Goal: Information Seeking & Learning: Learn about a topic

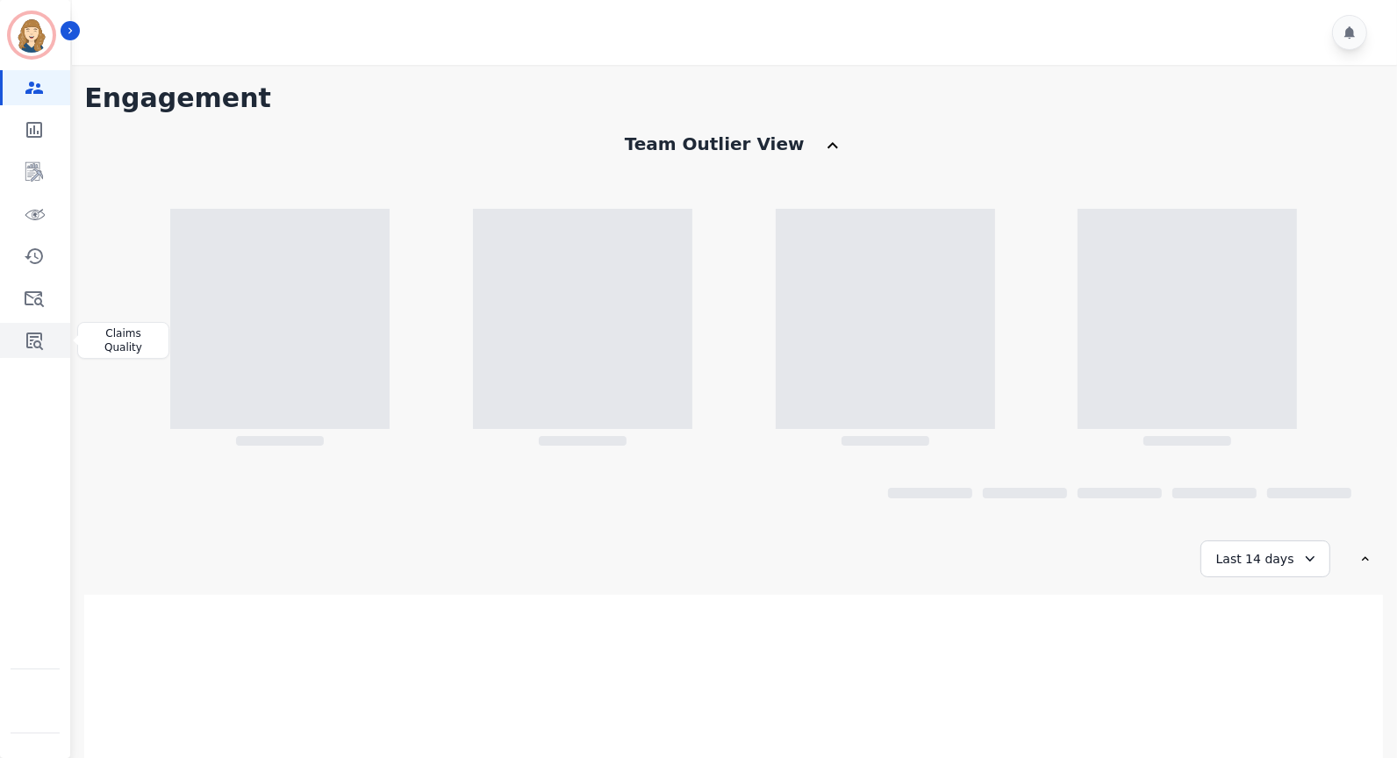
click at [32, 341] on icon "Sidebar" at bounding box center [34, 342] width 17 height 18
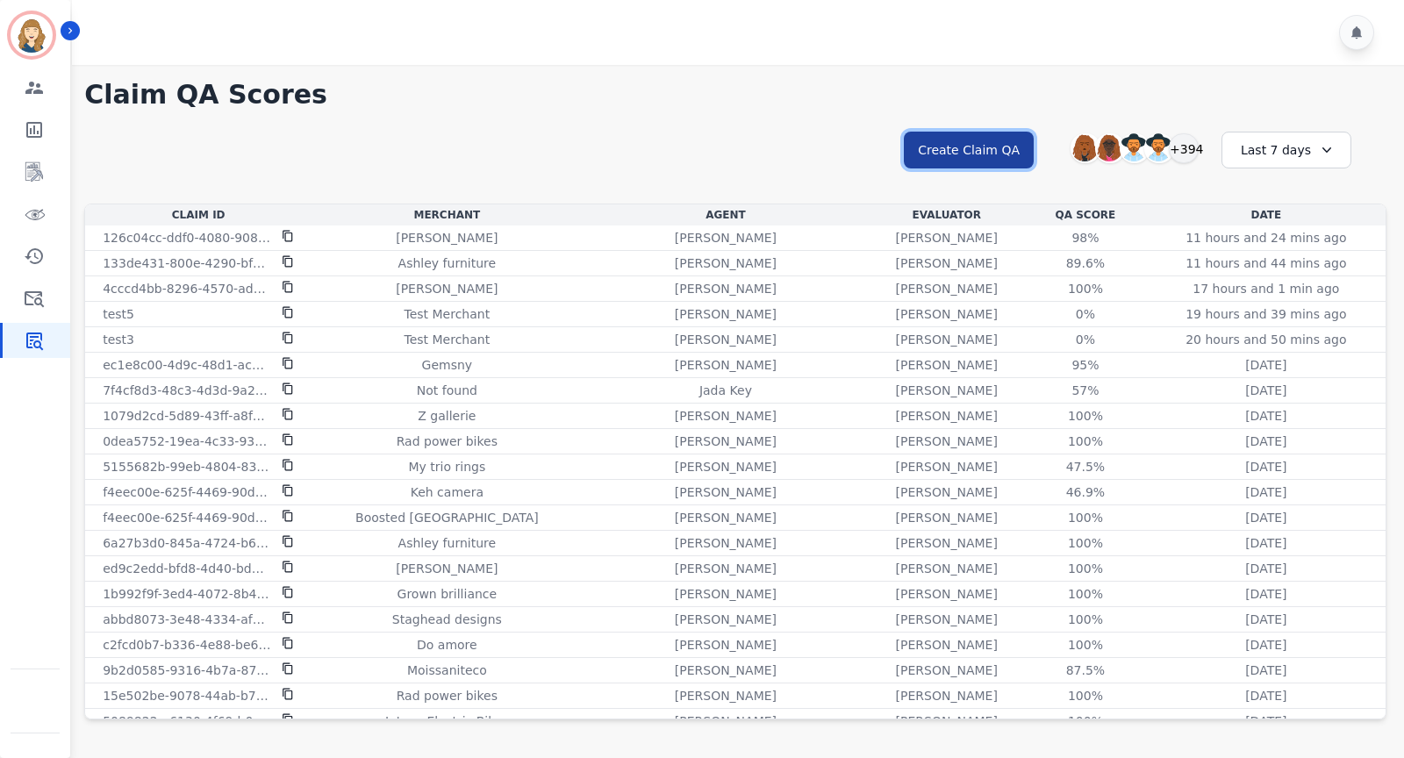
click at [1014, 148] on button "Create Claim QA" at bounding box center [969, 150] width 130 height 37
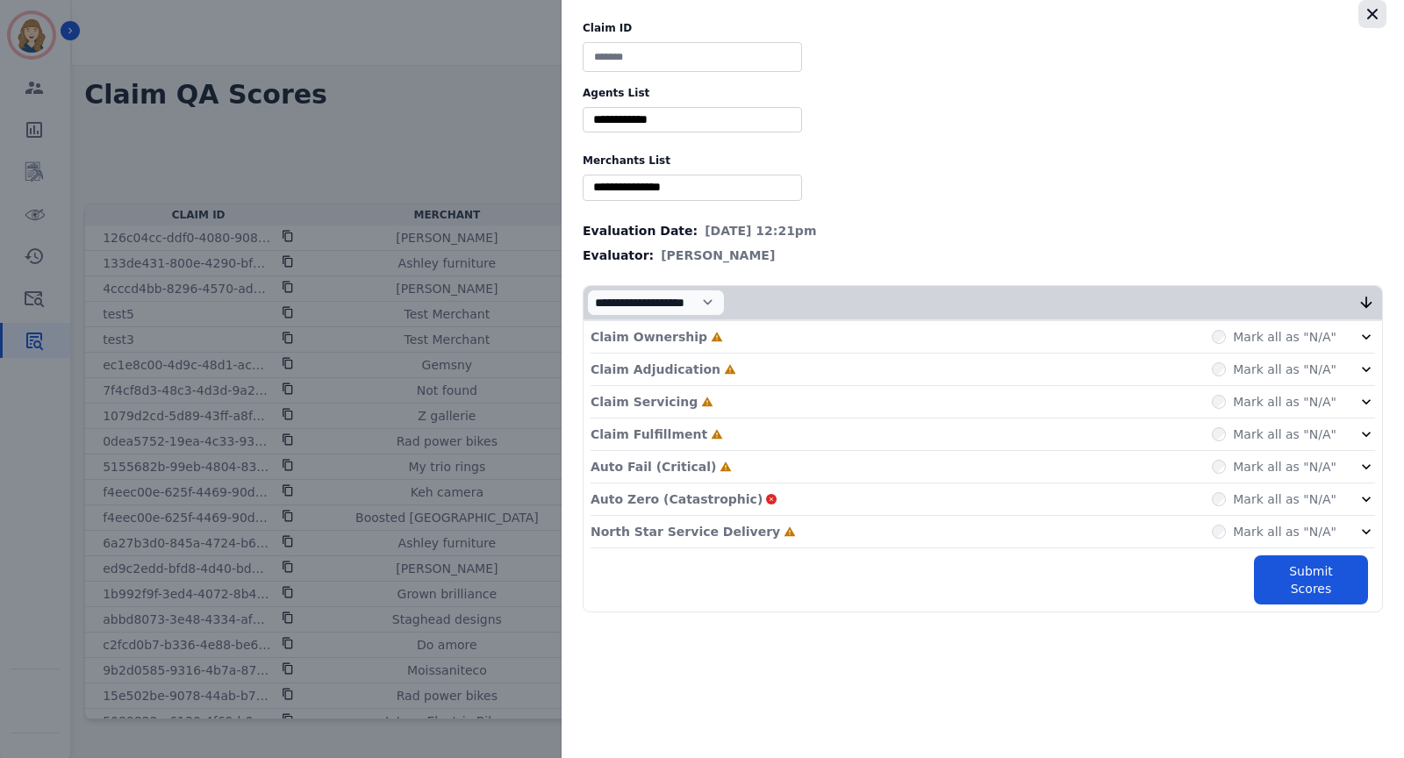
click at [1380, 13] on icon "button" at bounding box center [1373, 14] width 18 height 18
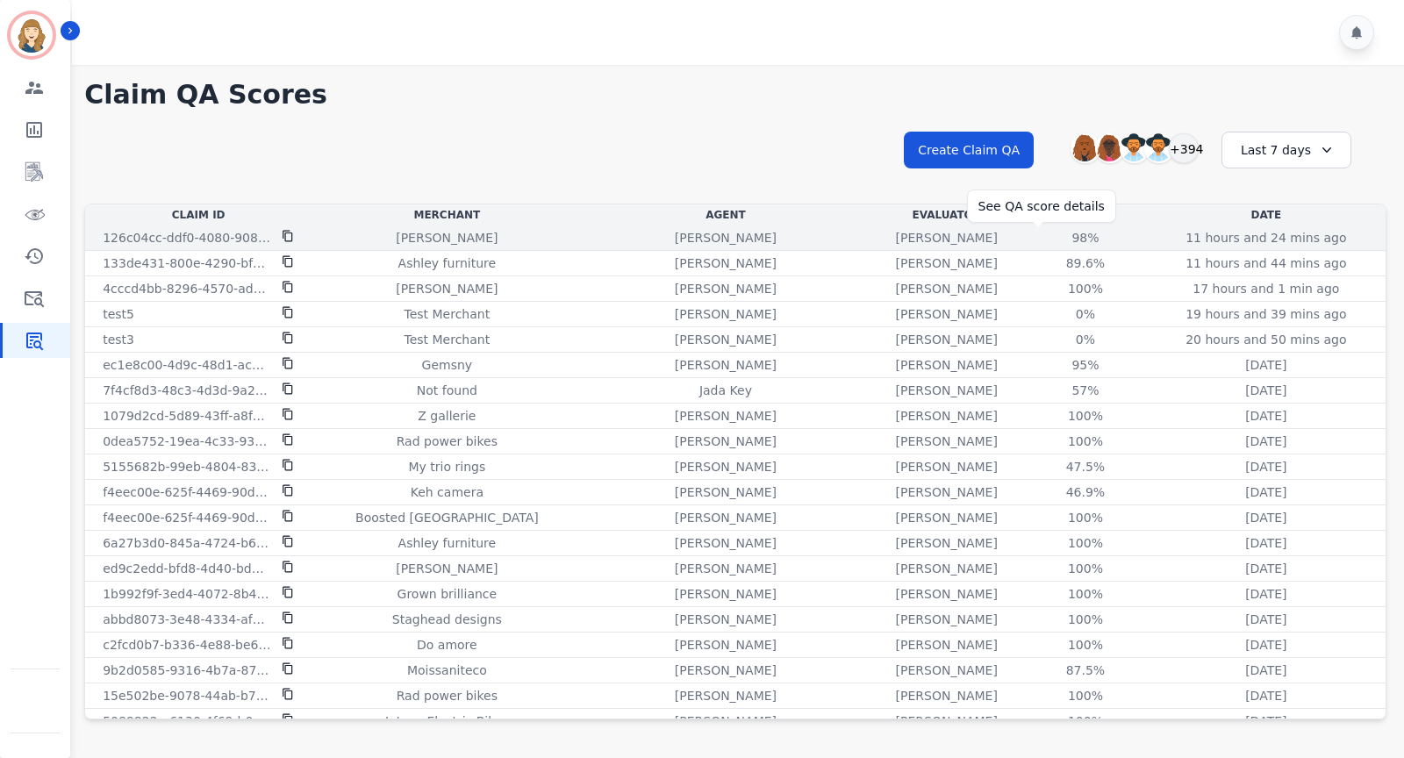
click at [1046, 237] on div "98%" at bounding box center [1085, 238] width 79 height 18
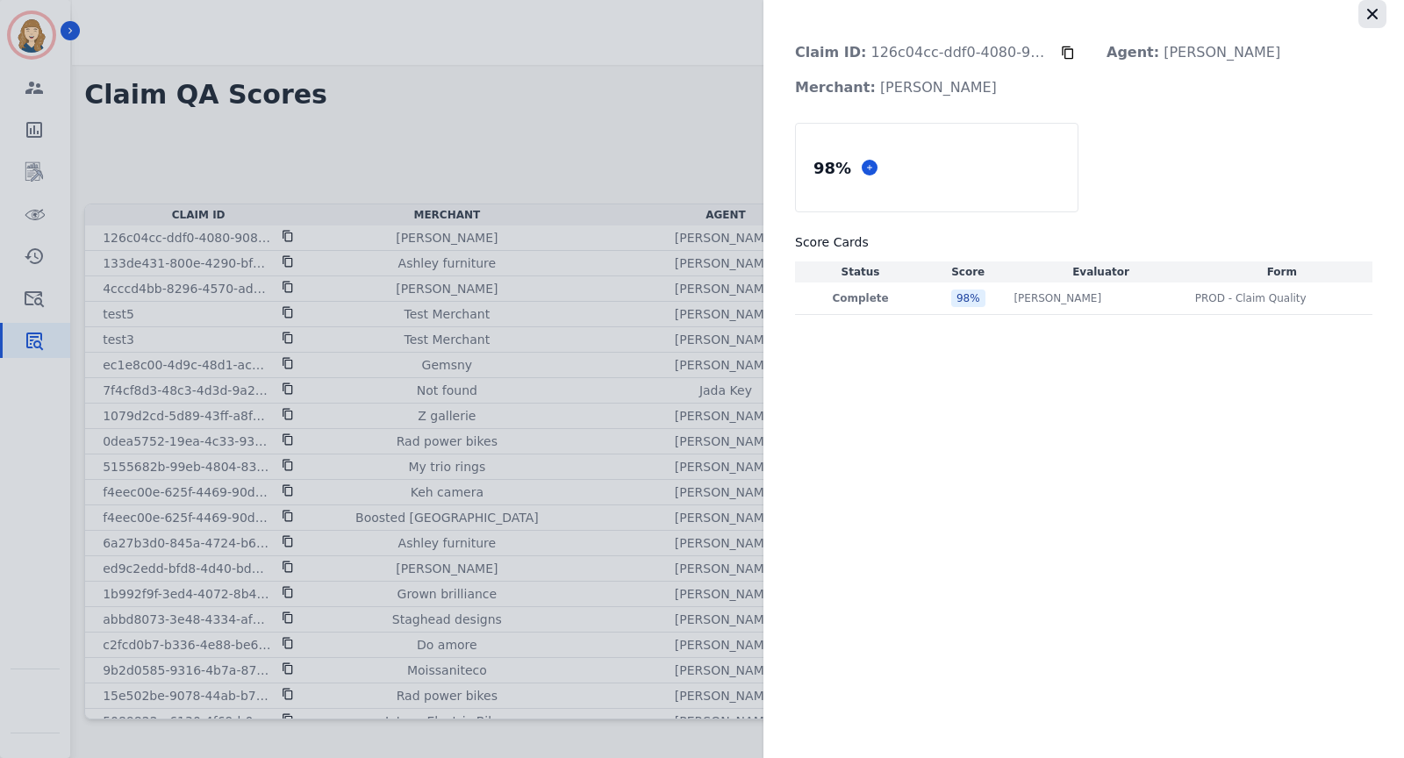
click at [1371, 18] on icon "button" at bounding box center [1373, 14] width 18 height 18
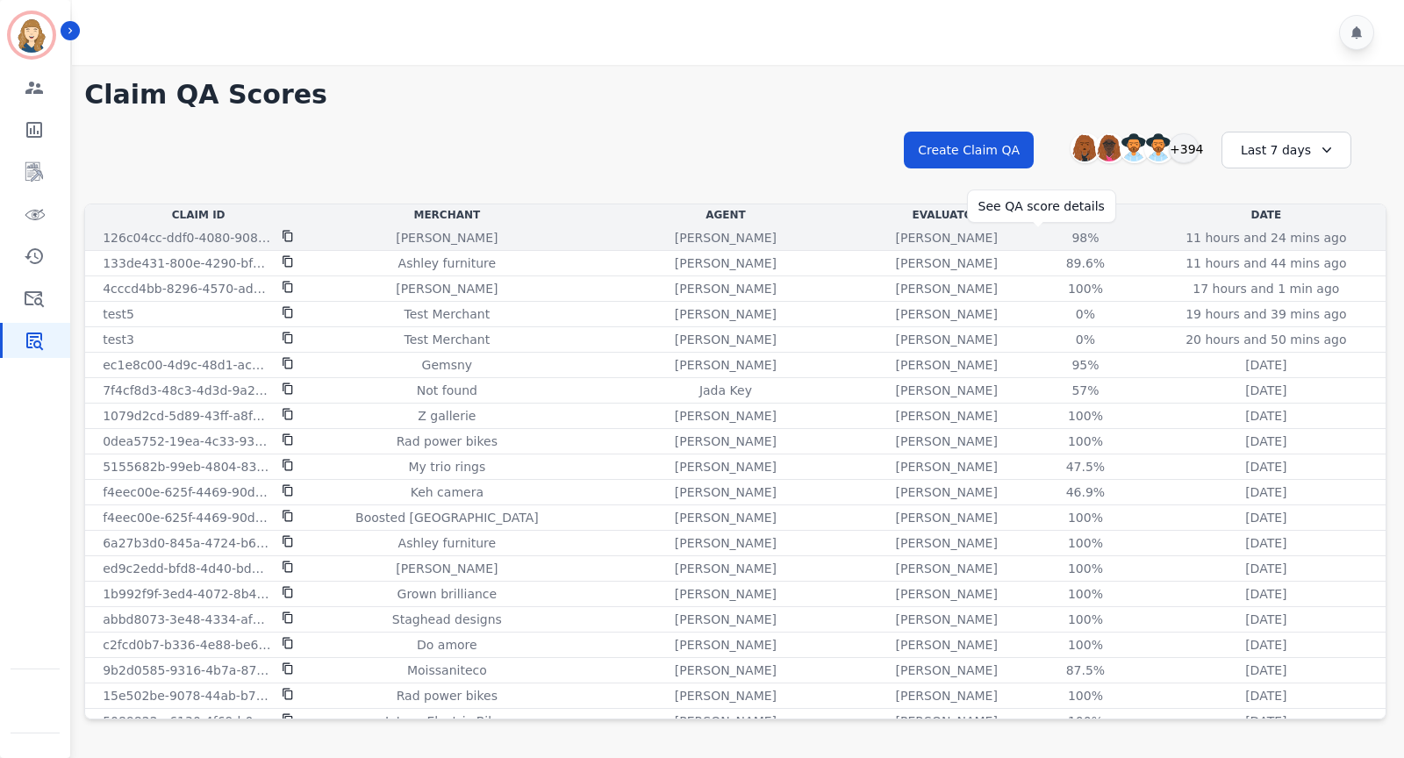
click at [1046, 232] on div "98%" at bounding box center [1085, 238] width 79 height 18
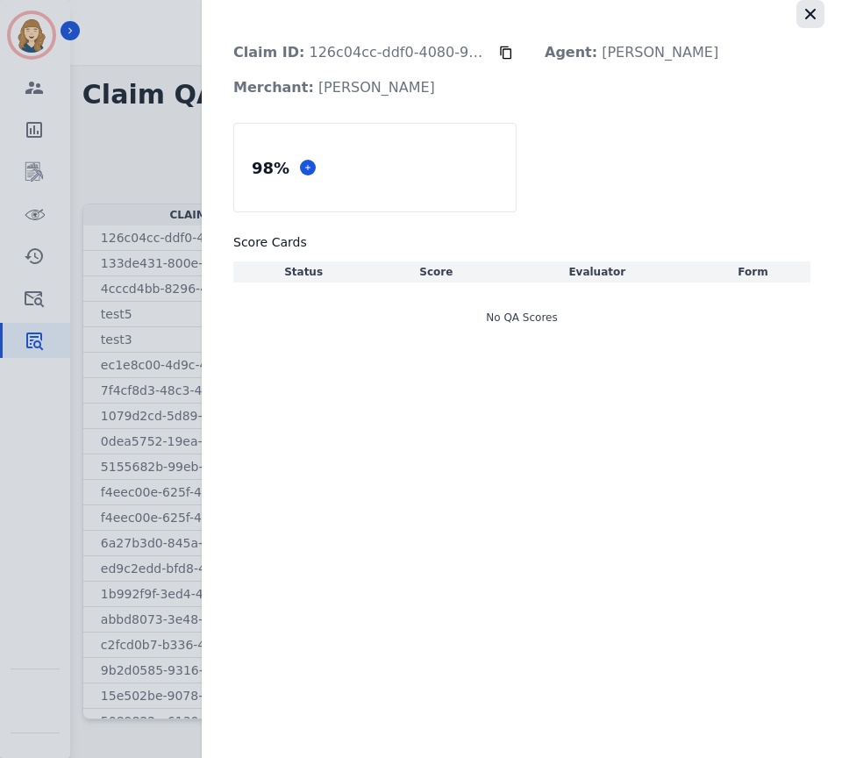
click at [810, 8] on icon "button" at bounding box center [811, 14] width 18 height 18
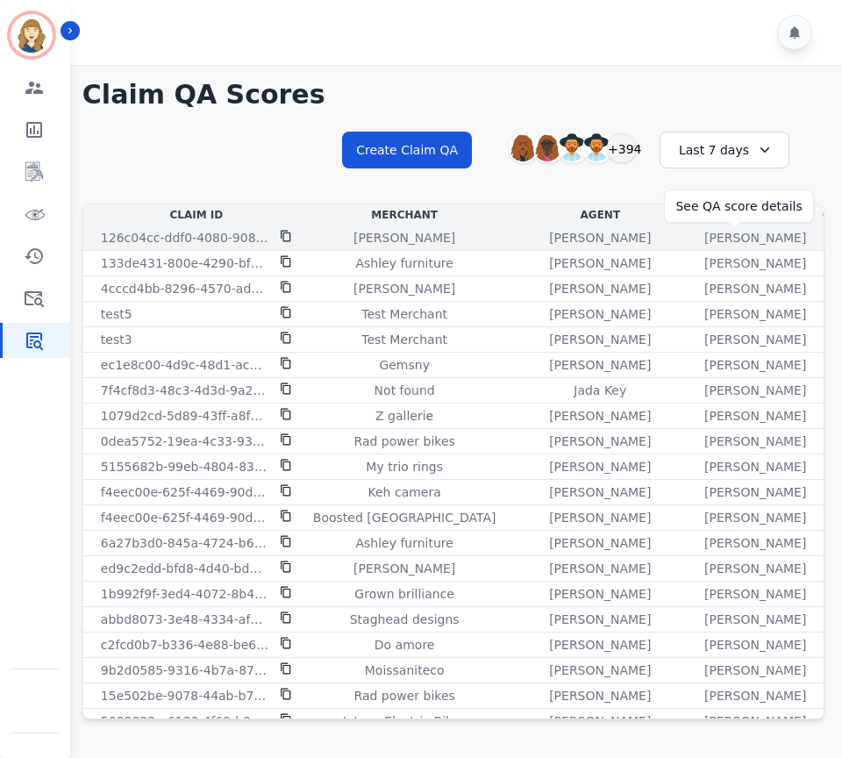
click at [814, 235] on div "98%" at bounding box center [853, 238] width 79 height 18
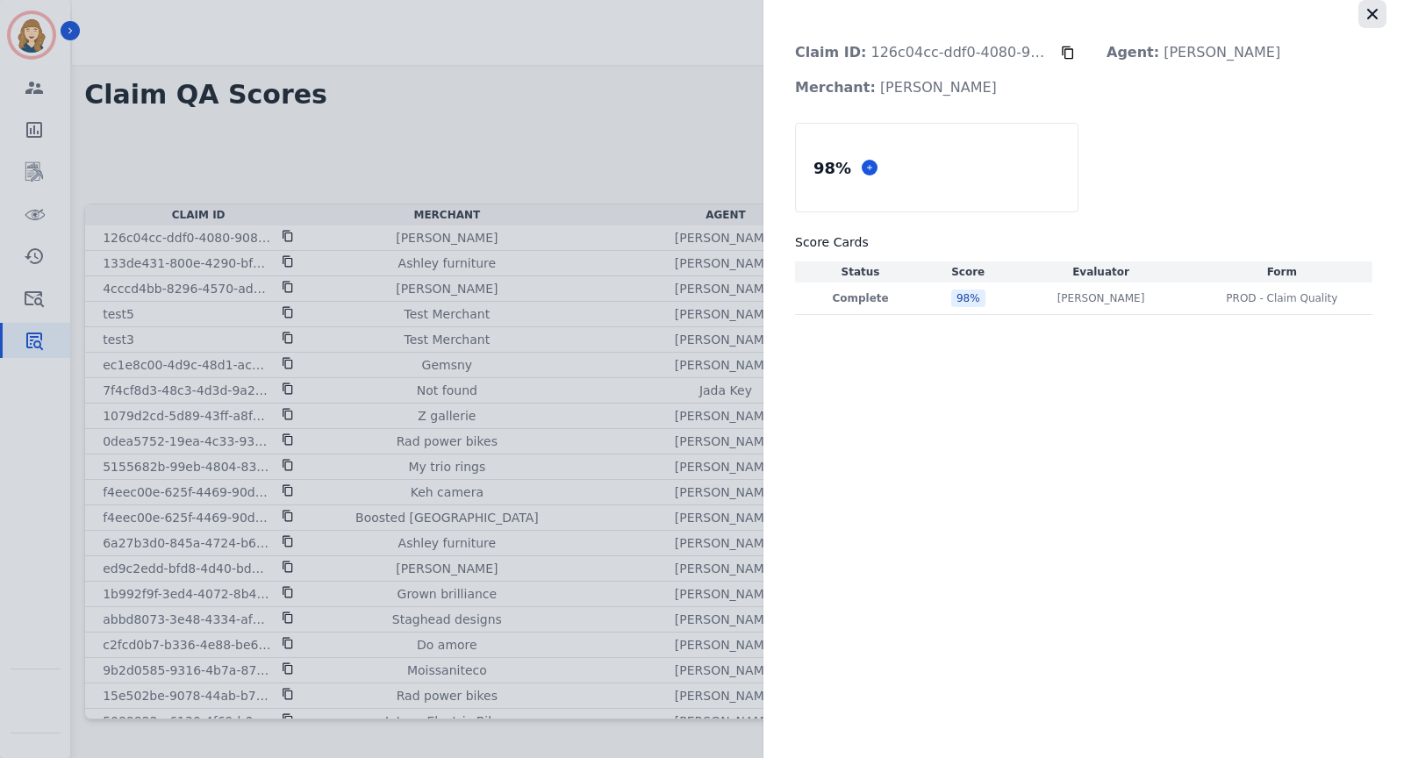
click at [1375, 19] on icon "button" at bounding box center [1373, 14] width 18 height 18
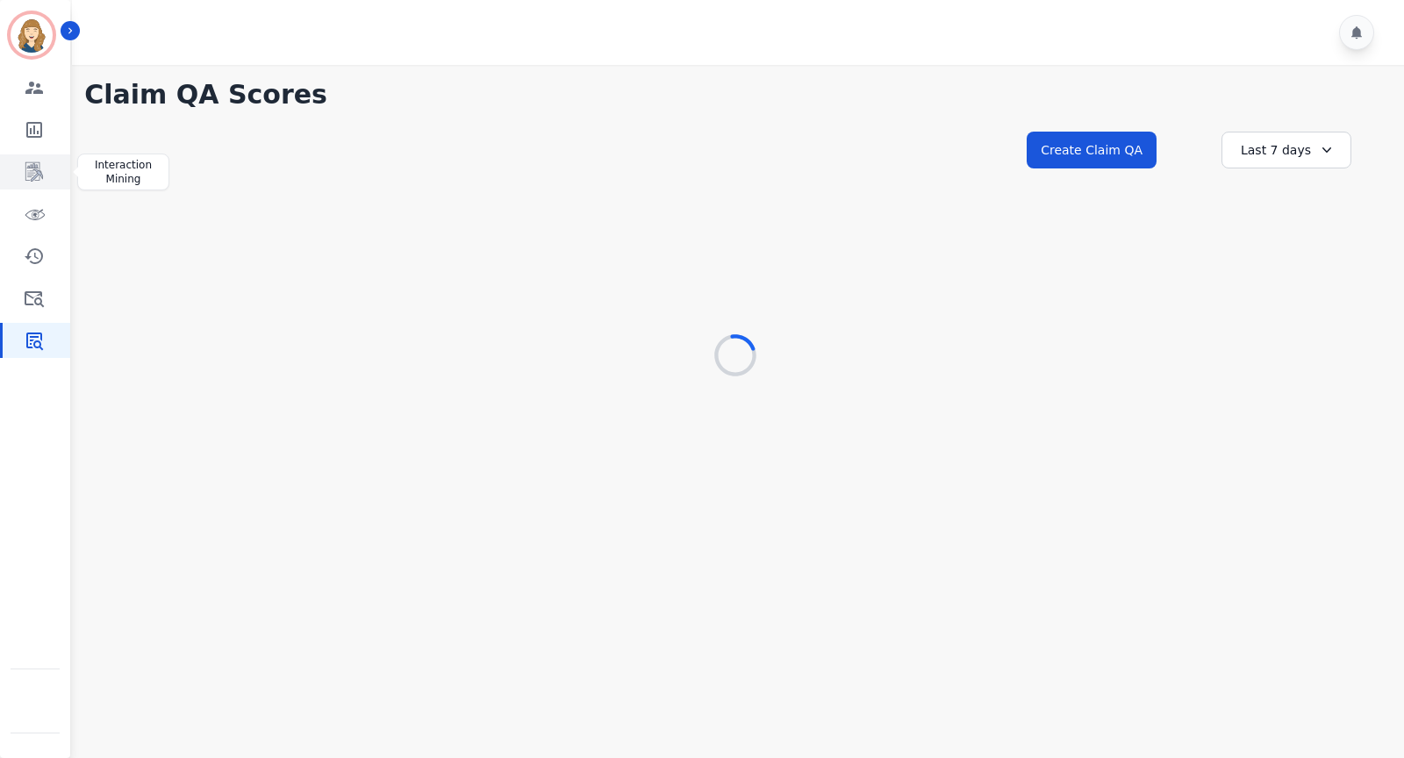
click at [31, 167] on icon "Sidebar" at bounding box center [35, 172] width 14 height 17
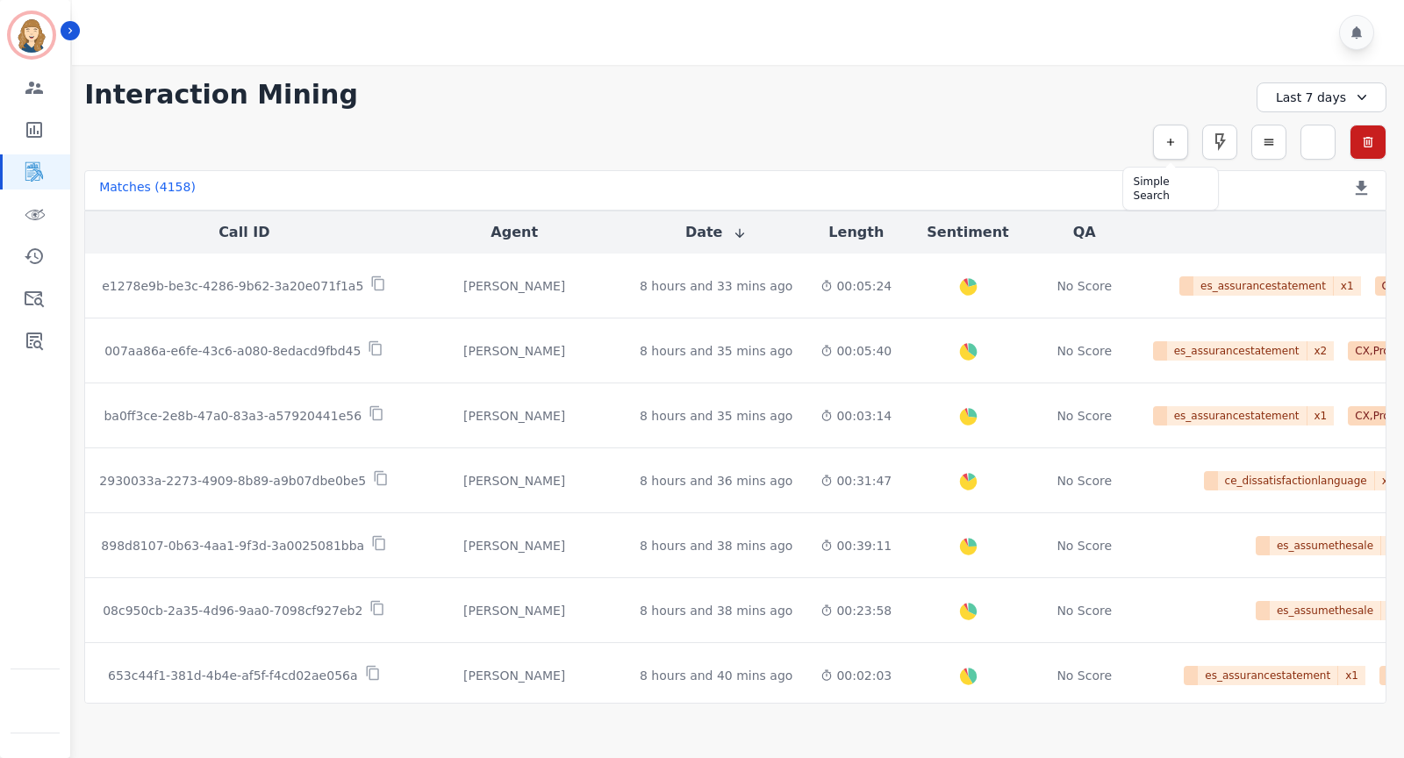
click at [1174, 143] on icon "button" at bounding box center [1171, 142] width 12 height 12
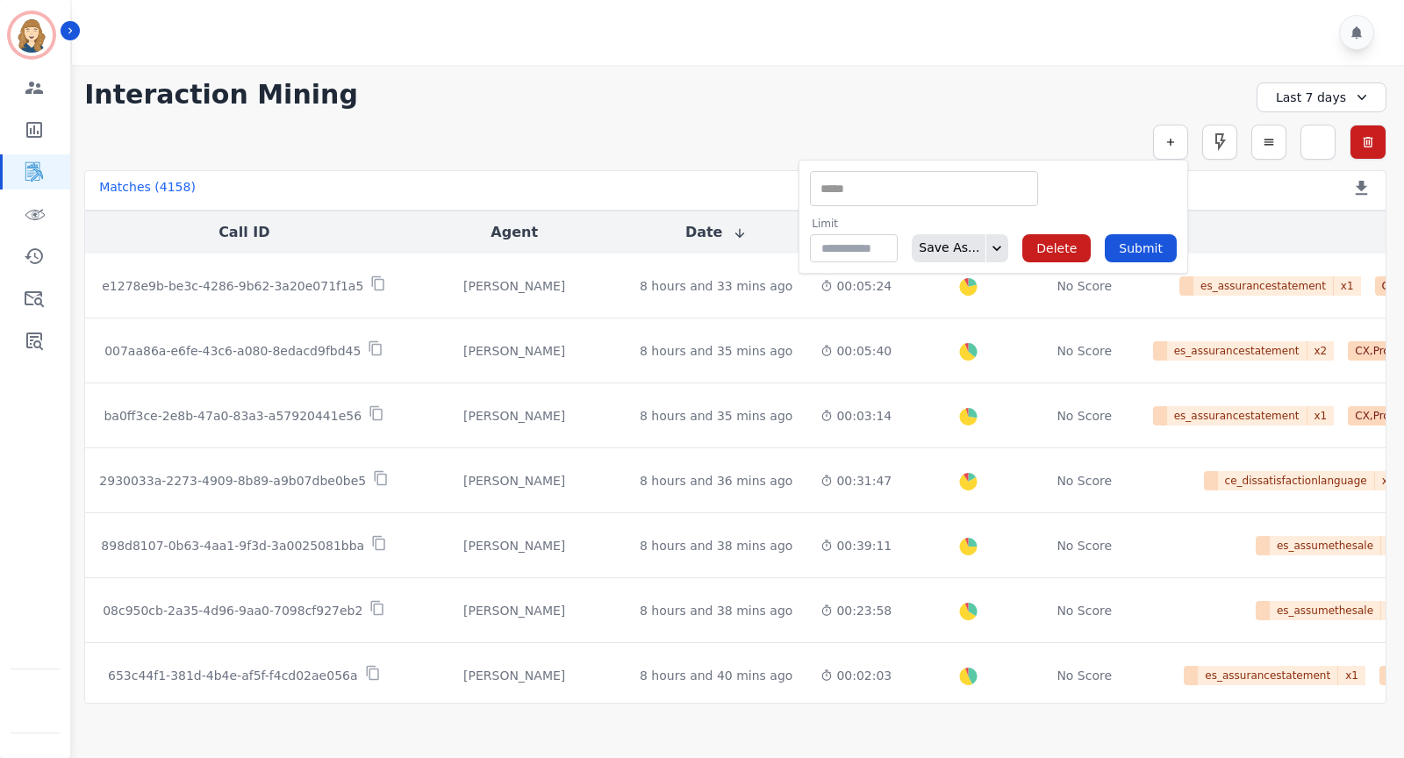
click at [900, 204] on div "**" at bounding box center [924, 188] width 228 height 35
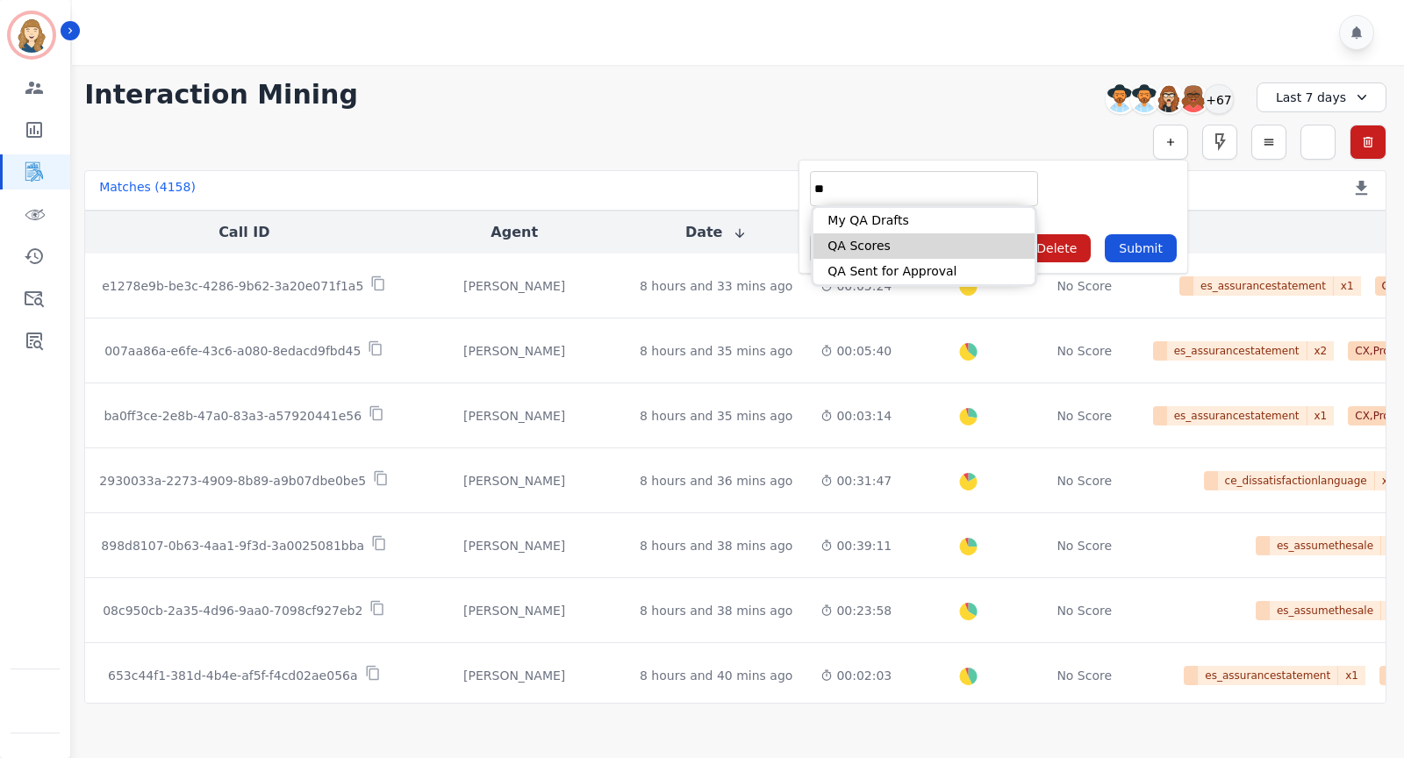
type input "**"
click at [895, 247] on li "QA Scores" at bounding box center [924, 245] width 221 height 25
type input "**********"
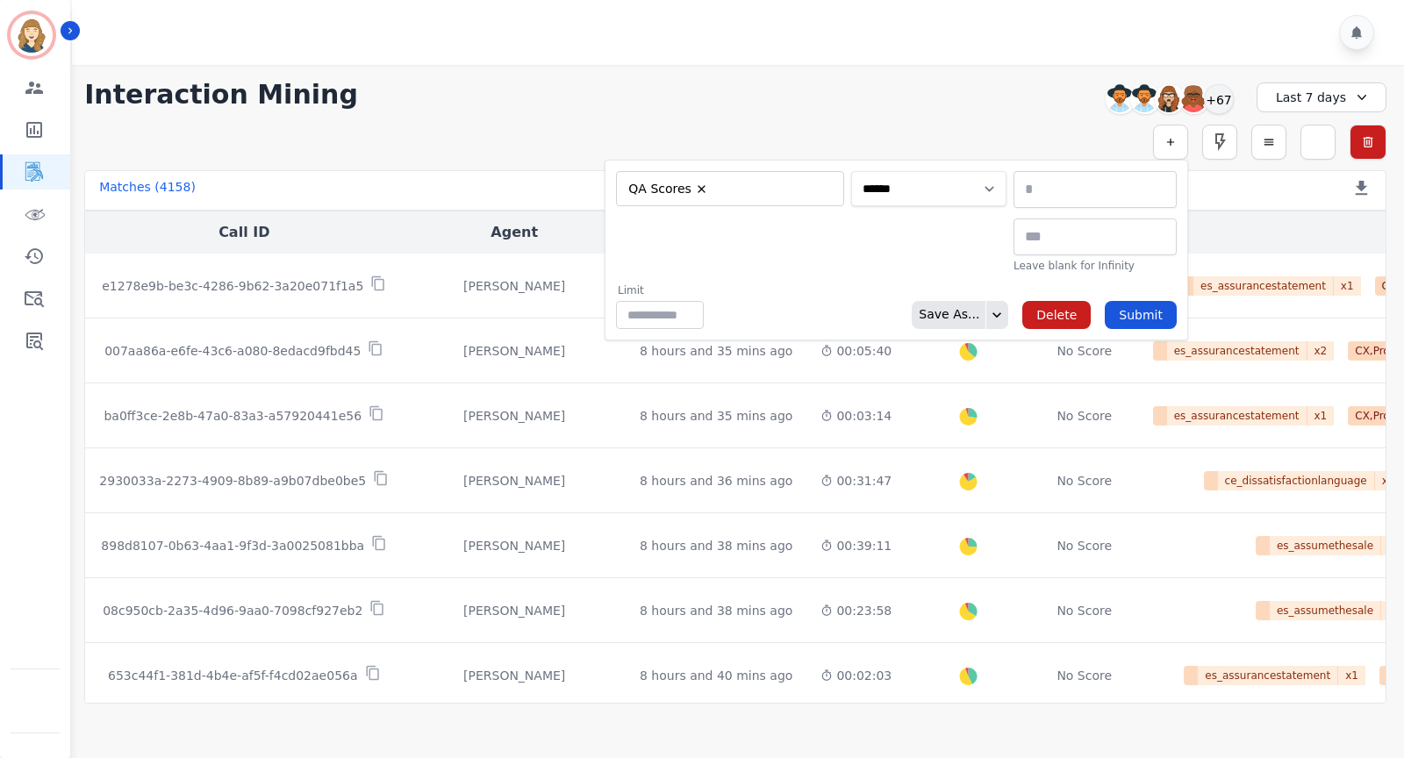
click at [958, 194] on select "**********" at bounding box center [928, 188] width 155 height 35
select select "******"
click at [1007, 171] on select "**********" at bounding box center [928, 188] width 155 height 35
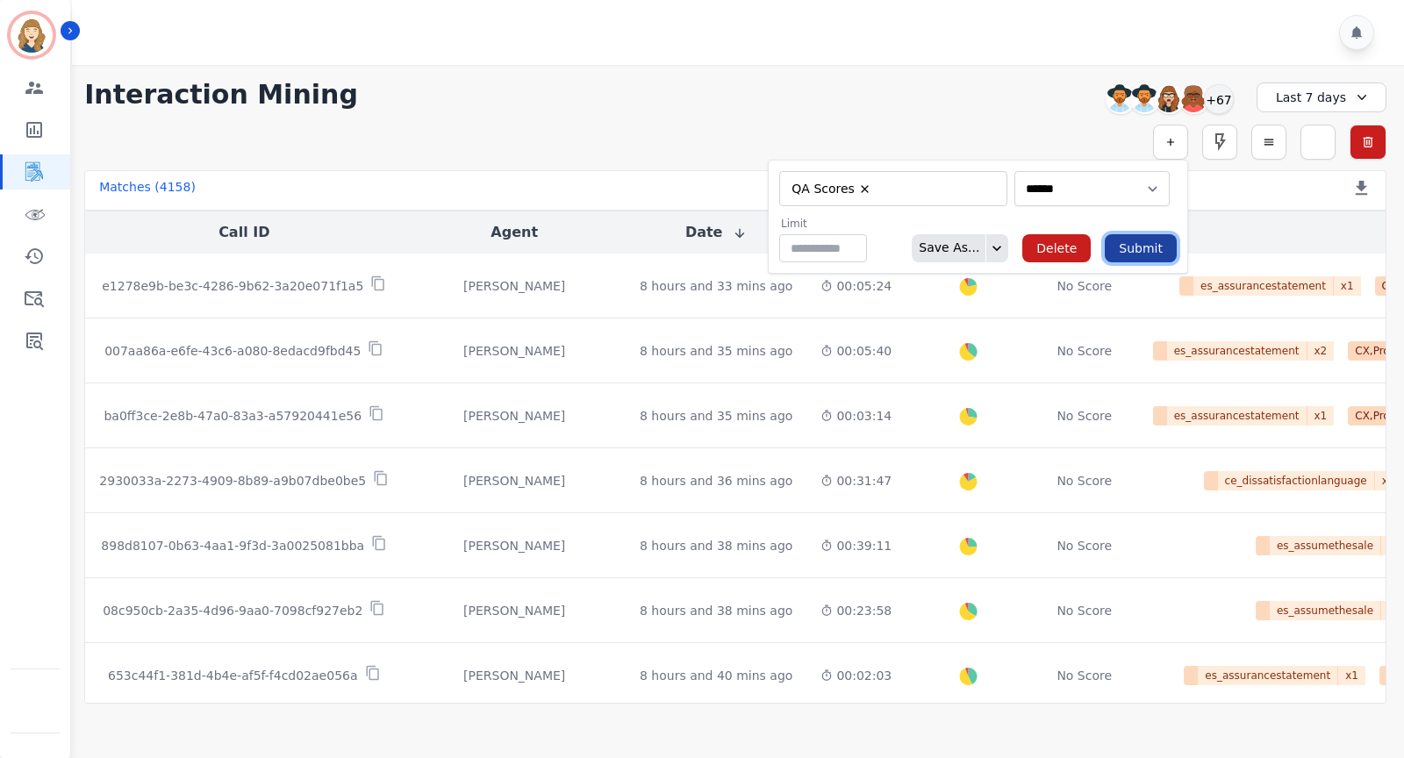
click at [1133, 250] on button "Submit" at bounding box center [1141, 248] width 72 height 28
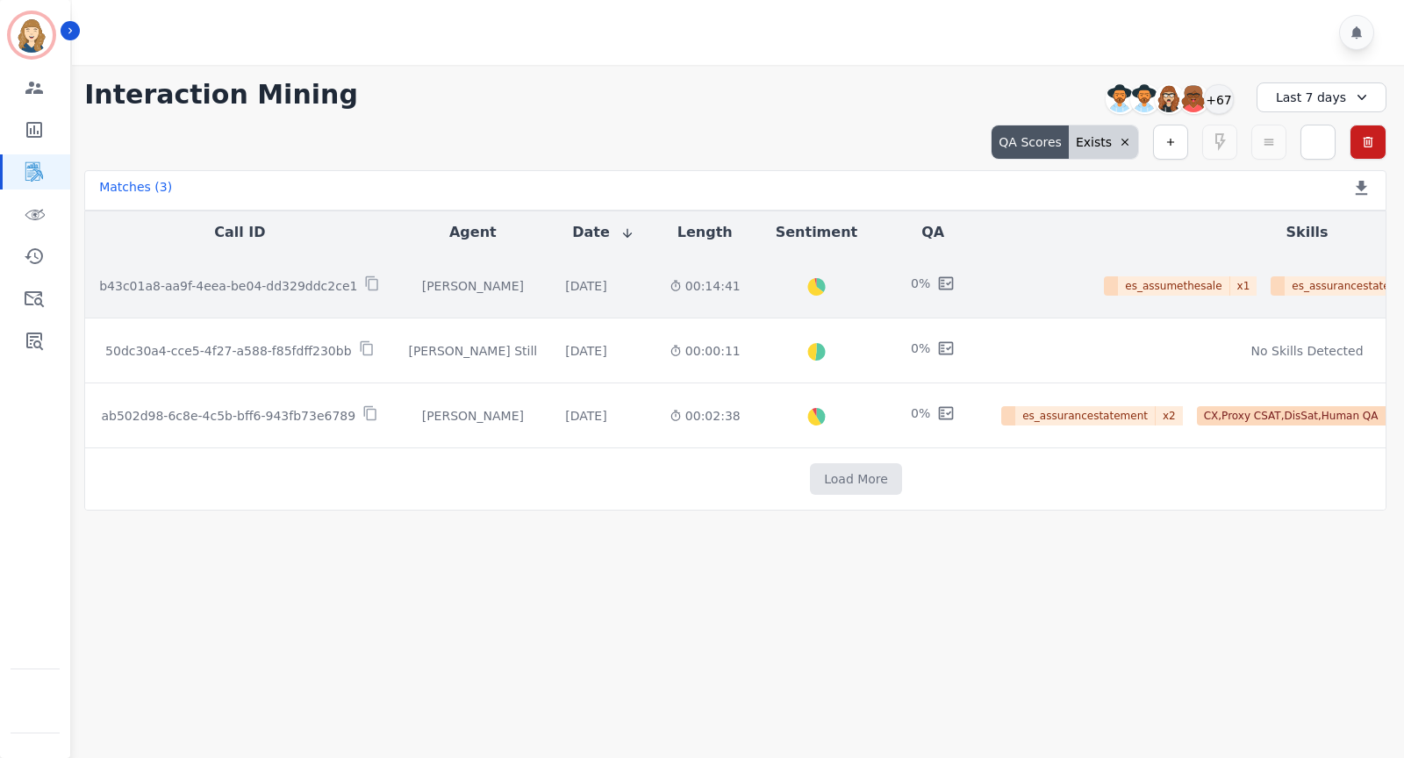
click at [316, 283] on p "b43c01a8-aa9f-4eea-be04-dd329ddc2ce1" at bounding box center [228, 286] width 258 height 18
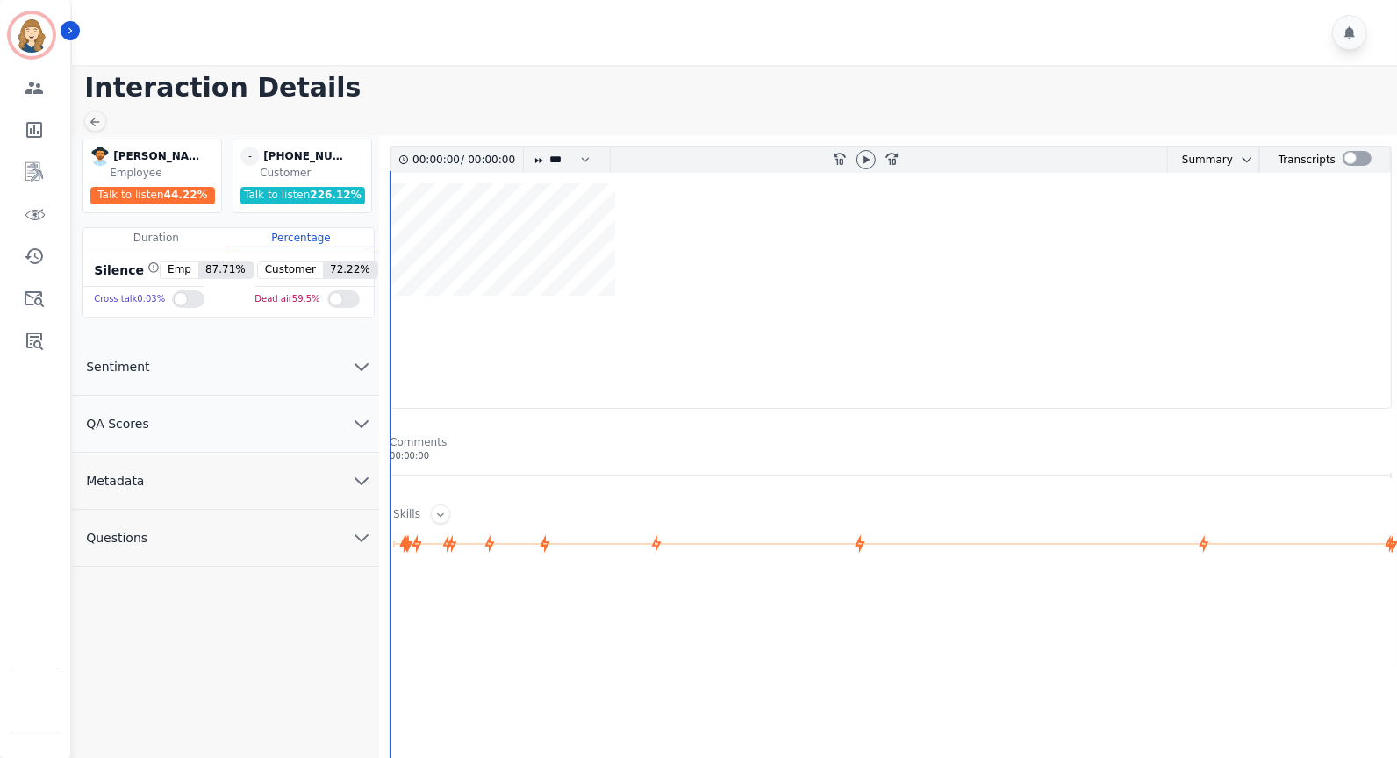
click at [268, 405] on button "QA Scores" at bounding box center [225, 424] width 307 height 57
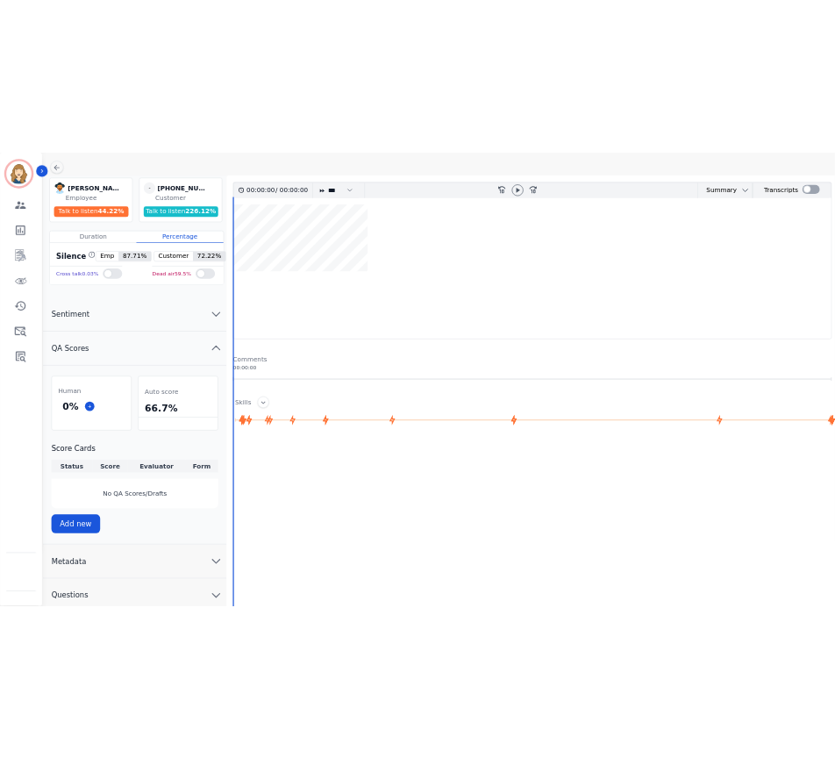
scroll to position [185, 0]
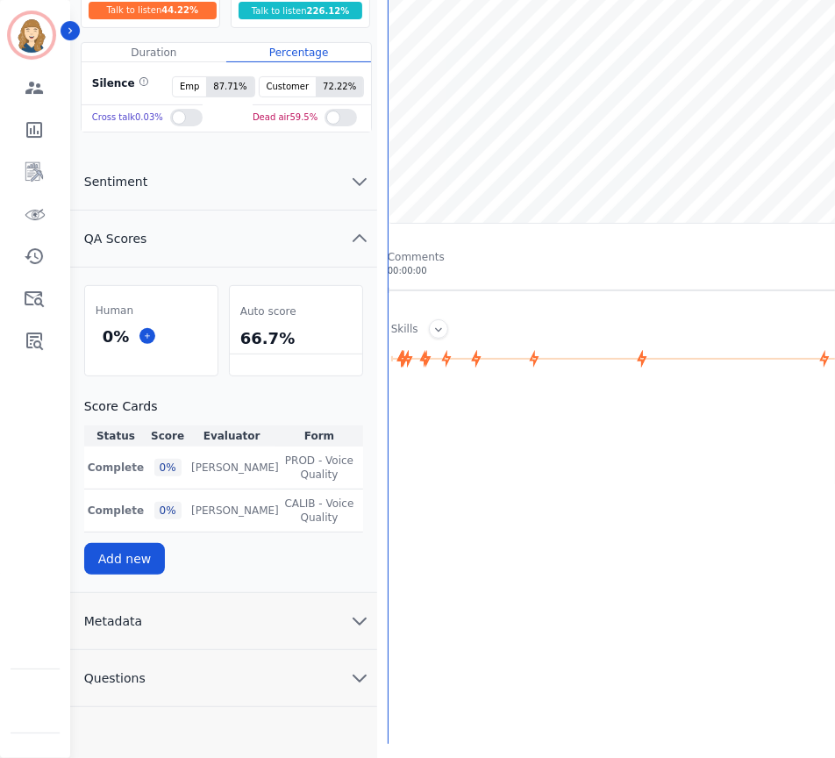
click at [788, 477] on div at bounding box center [655, 572] width 534 height 351
drag, startPoint x: 154, startPoint y: 404, endPoint x: 86, endPoint y: 407, distance: 68.5
click at [86, 407] on h3 "Score Cards" at bounding box center [223, 407] width 279 height 18
copy h3 "Score Cards"
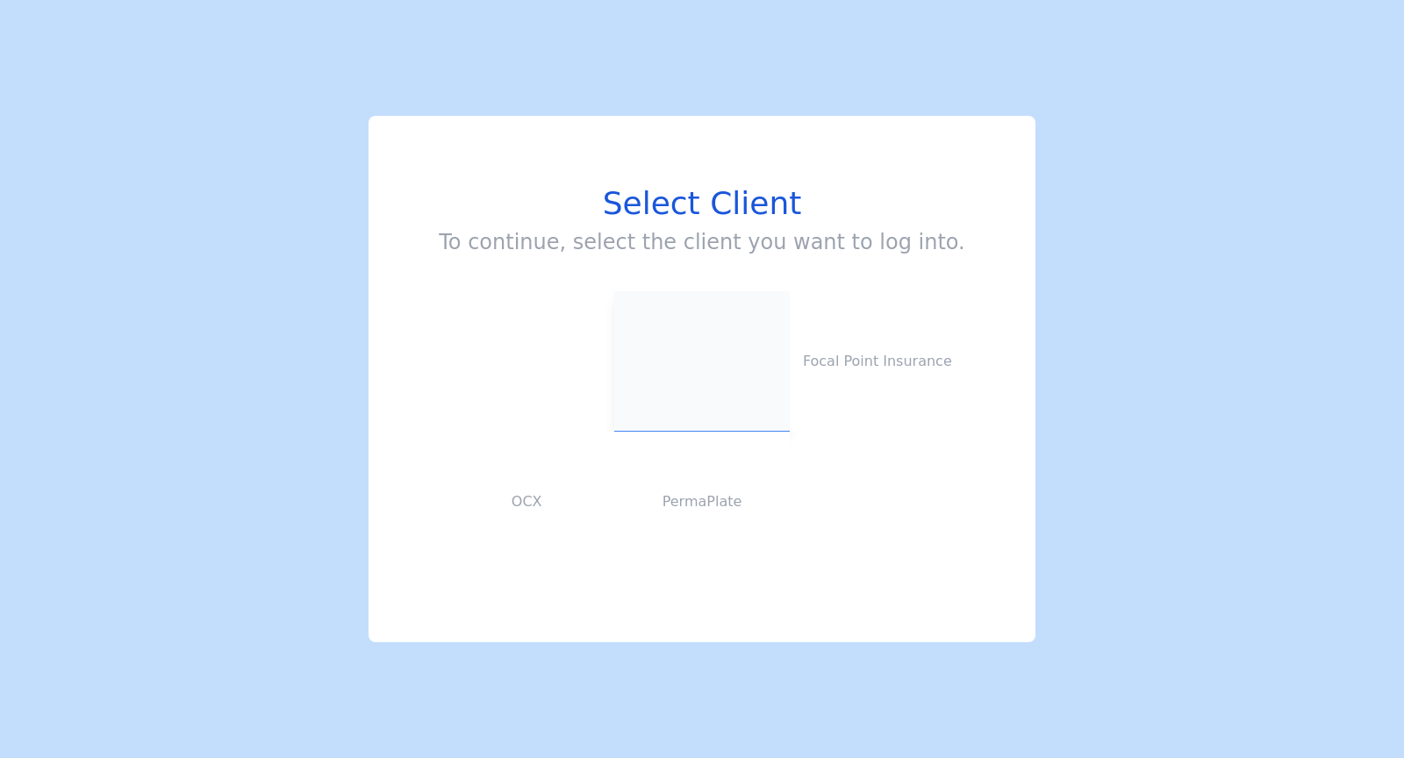
click at [687, 329] on button at bounding box center [702, 361] width 176 height 140
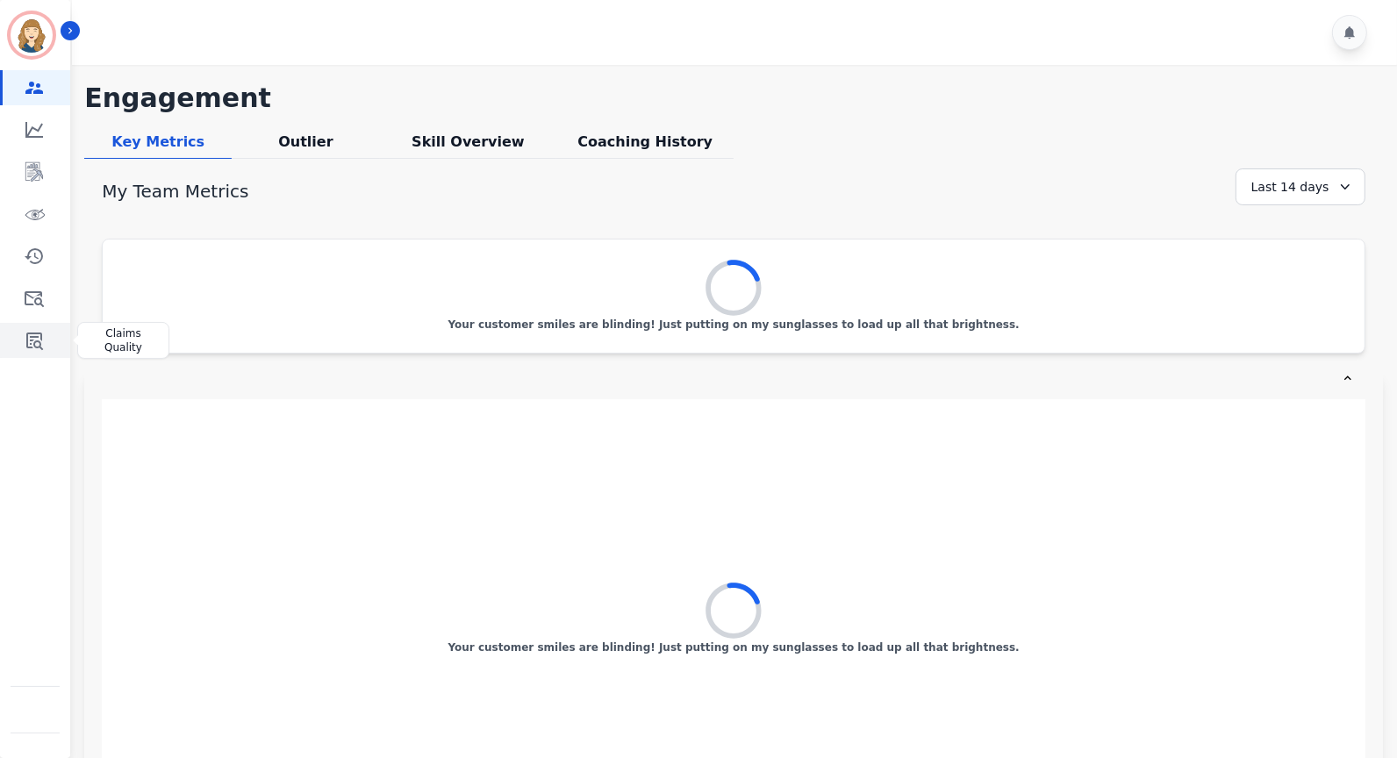
click at [28, 333] on icon "Sidebar" at bounding box center [34, 342] width 17 height 18
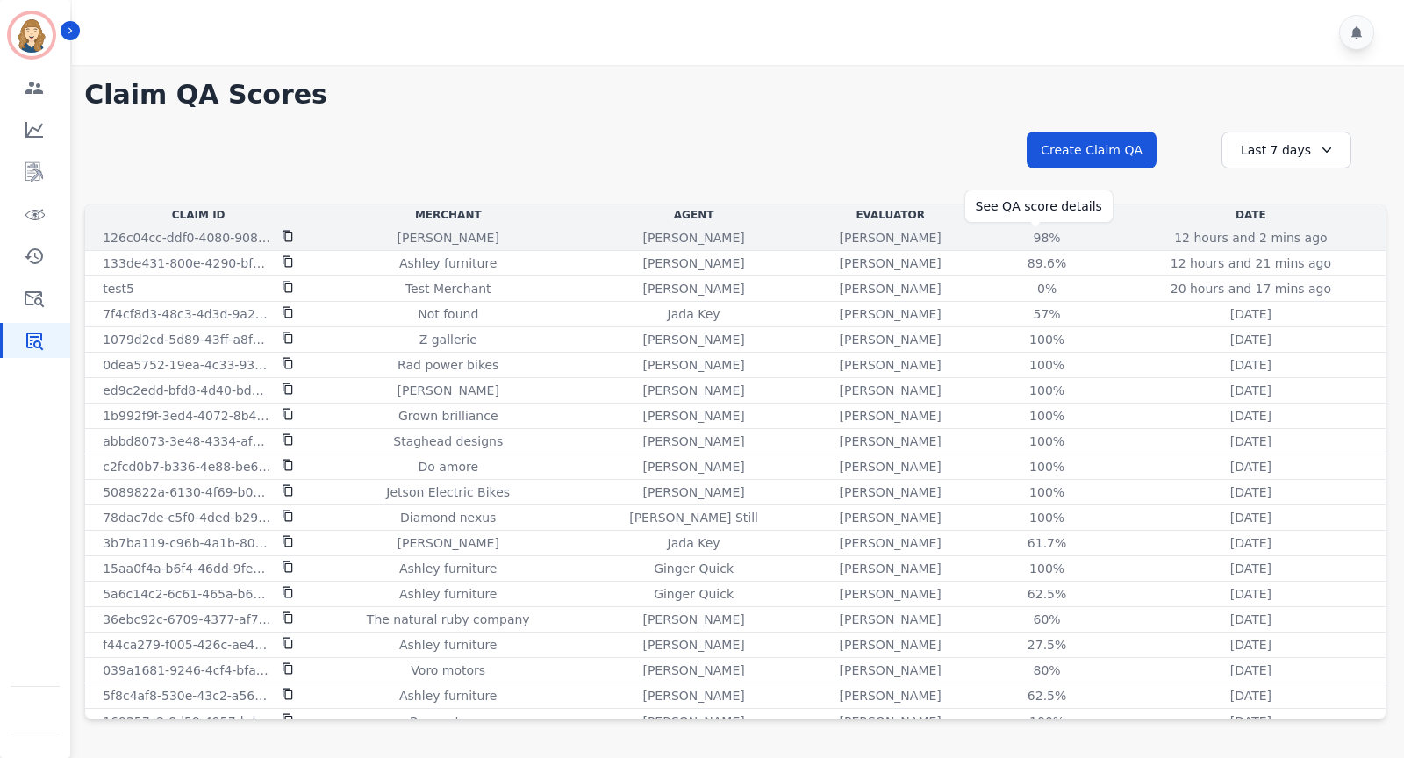
click at [1036, 236] on div "98%" at bounding box center [1046, 238] width 79 height 18
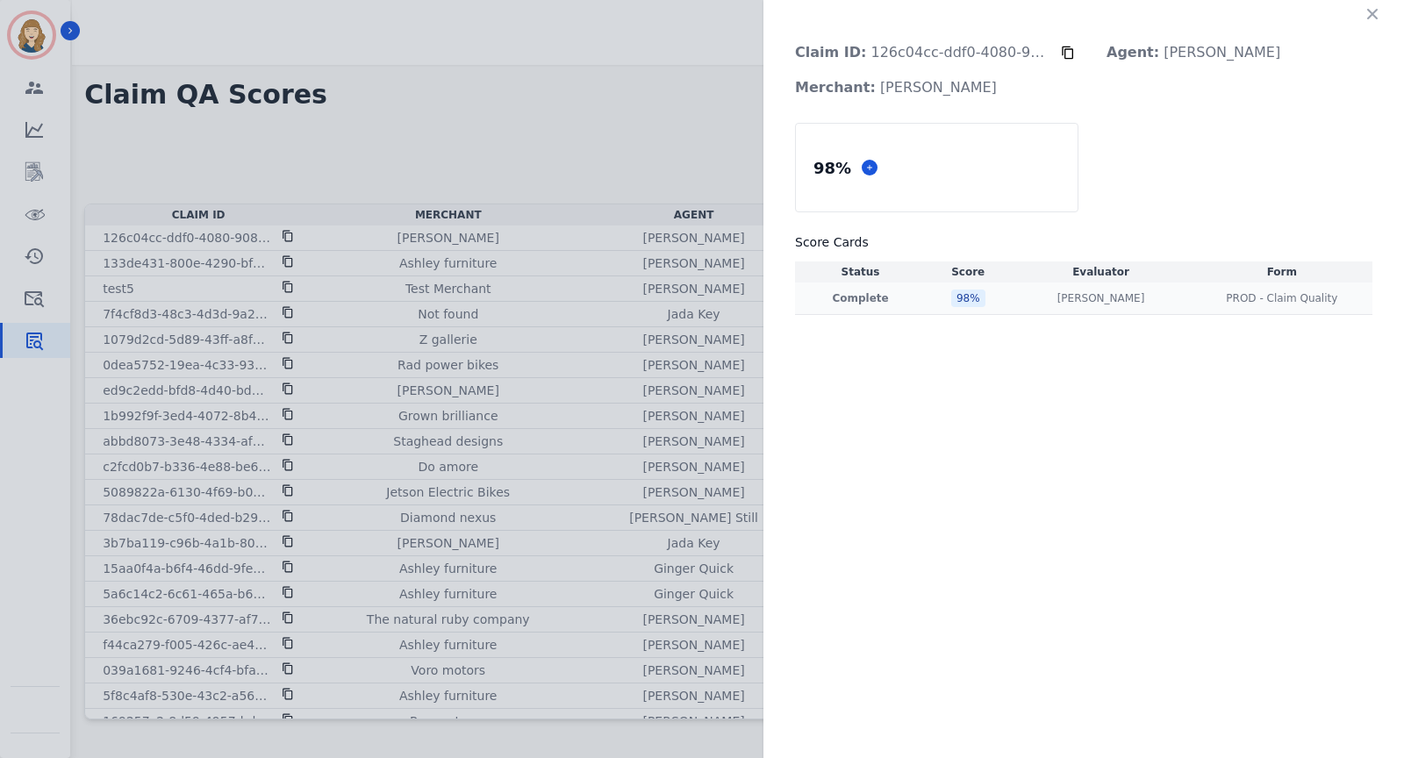
click at [1142, 296] on div "Olivia Walker Olivia Walker" at bounding box center [1101, 298] width 174 height 14
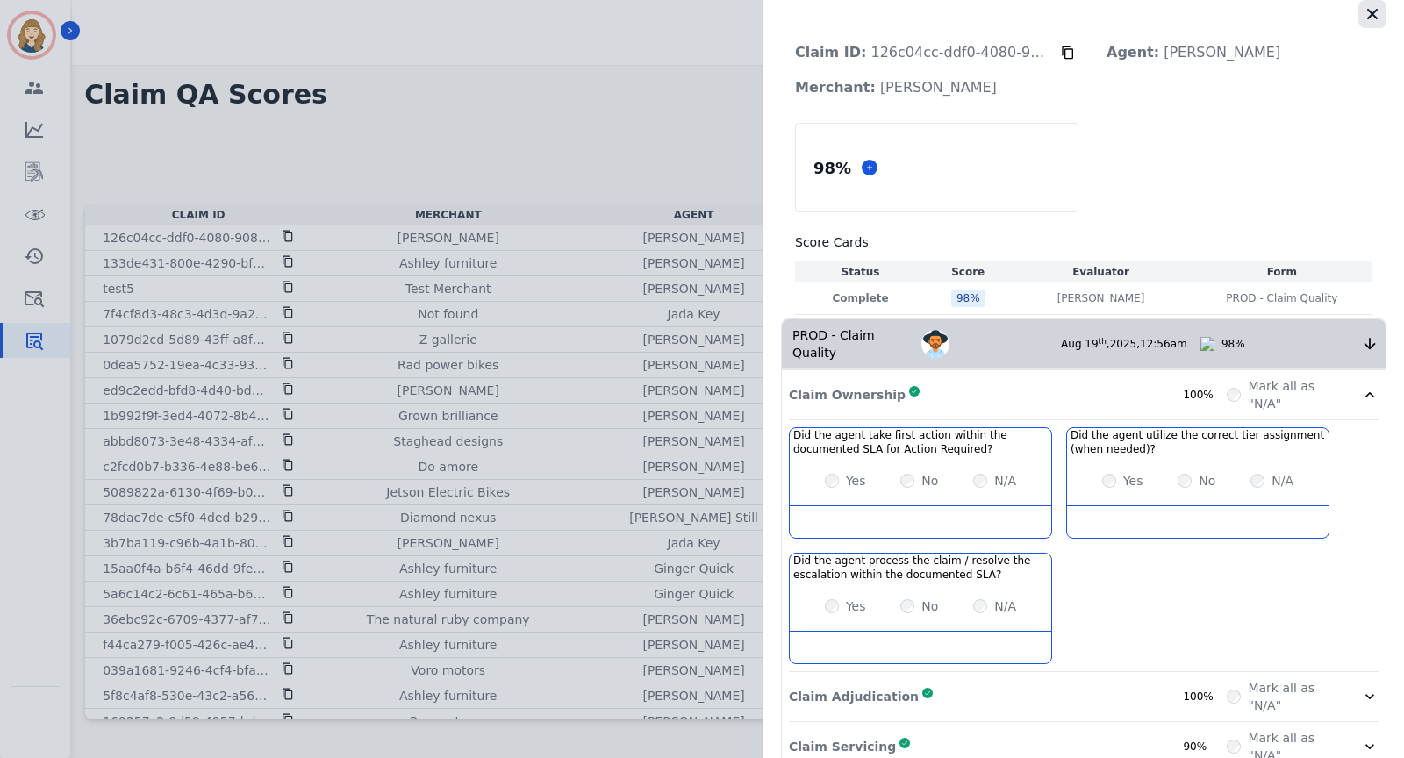
click at [1369, 9] on icon "button" at bounding box center [1372, 14] width 11 height 11
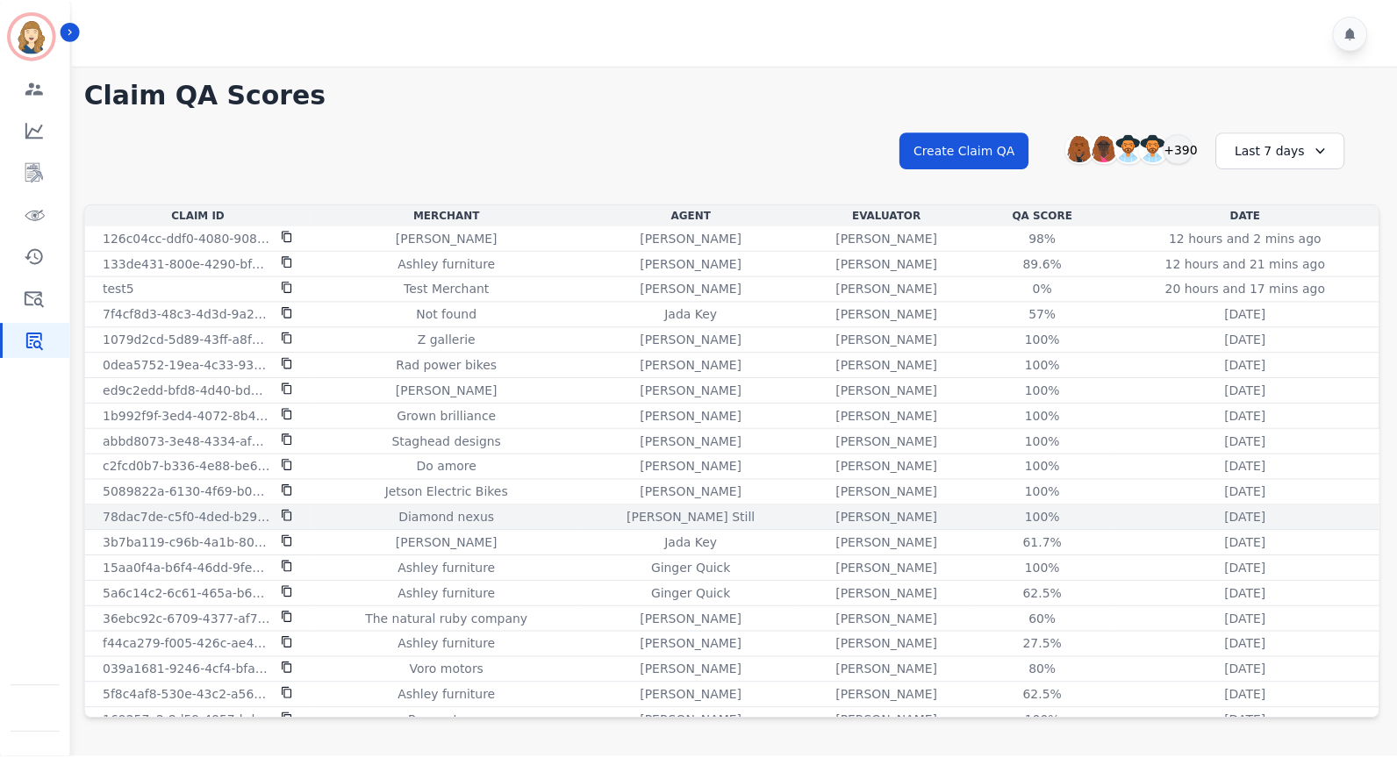
scroll to position [390, 0]
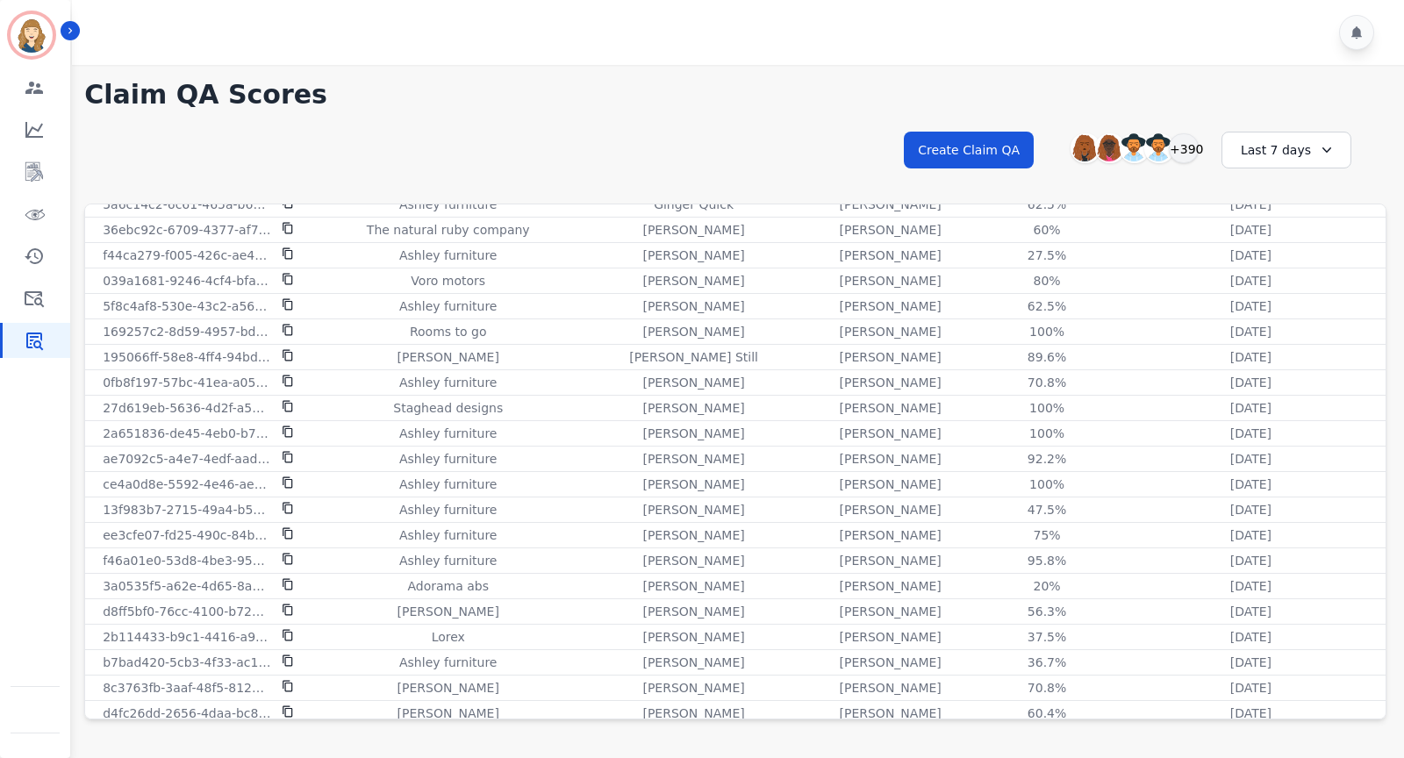
click at [1273, 162] on div "Last 7 days" at bounding box center [1287, 150] width 130 height 37
click at [1286, 333] on li "Last 12 months" at bounding box center [1298, 350] width 88 height 35
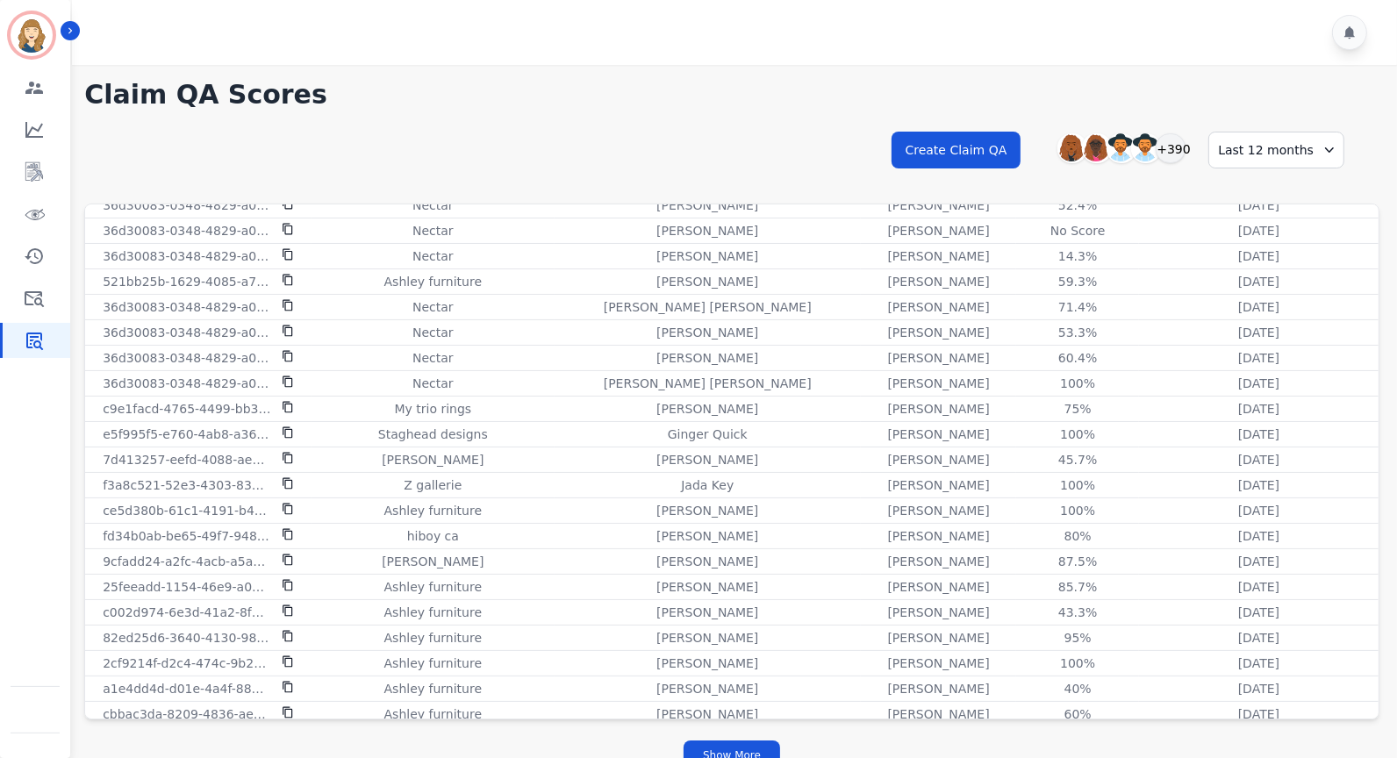
scroll to position [21, 0]
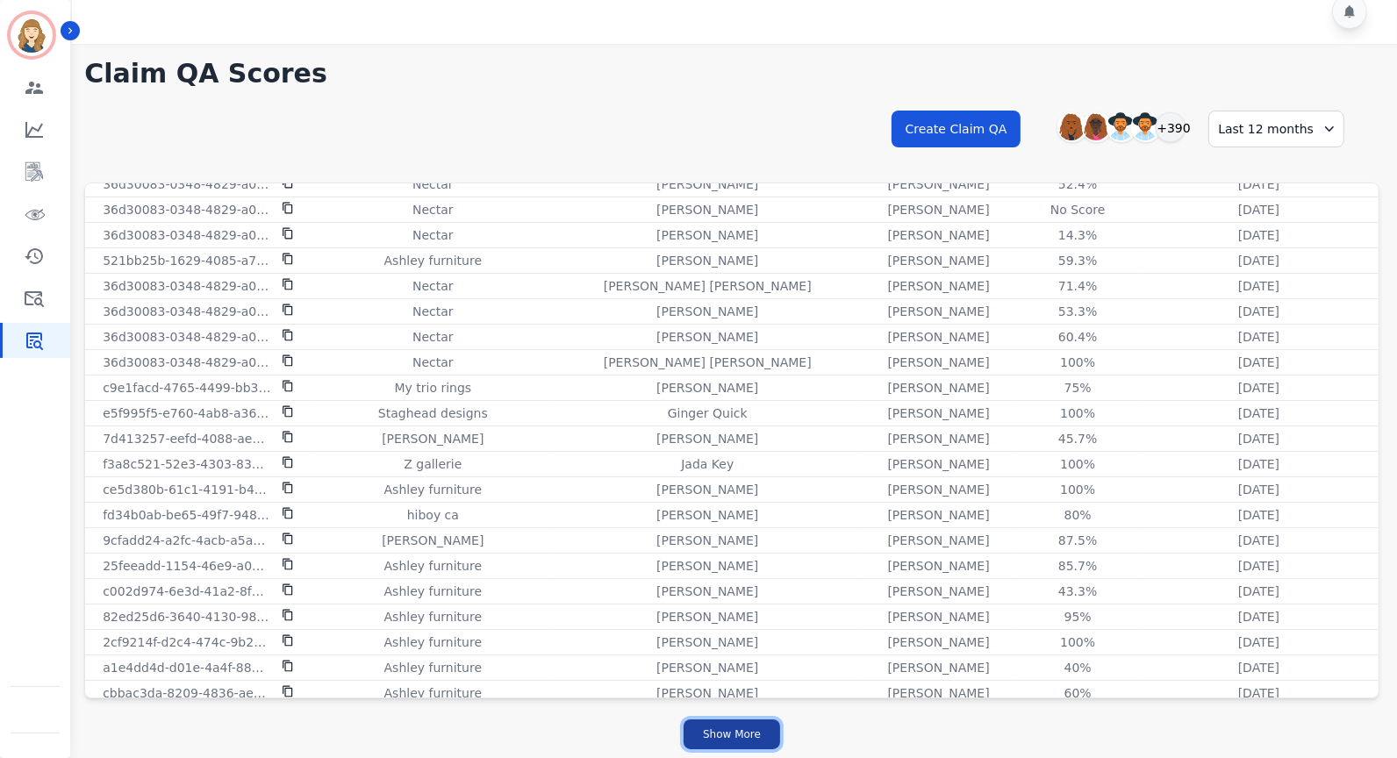
click at [750, 735] on button "Show More" at bounding box center [732, 735] width 97 height 30
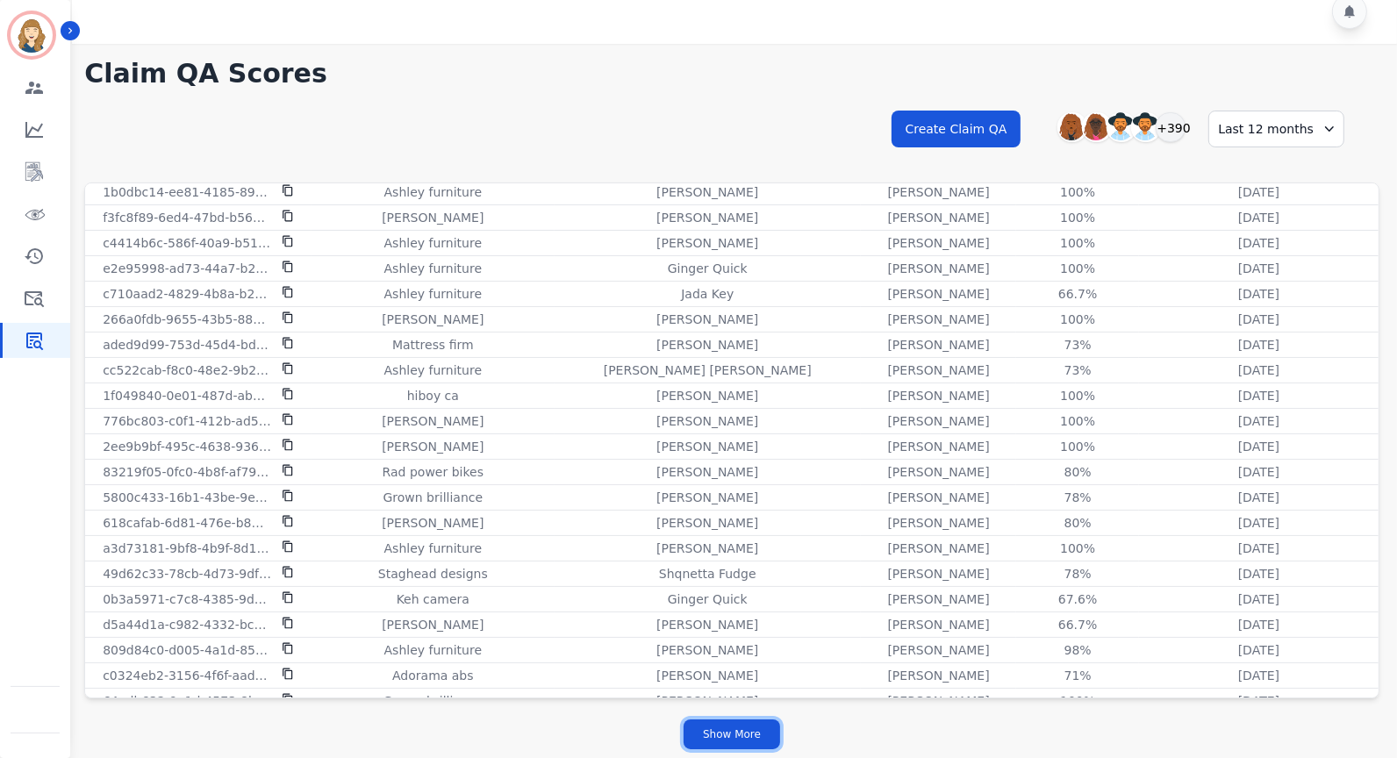
scroll to position [4522, 0]
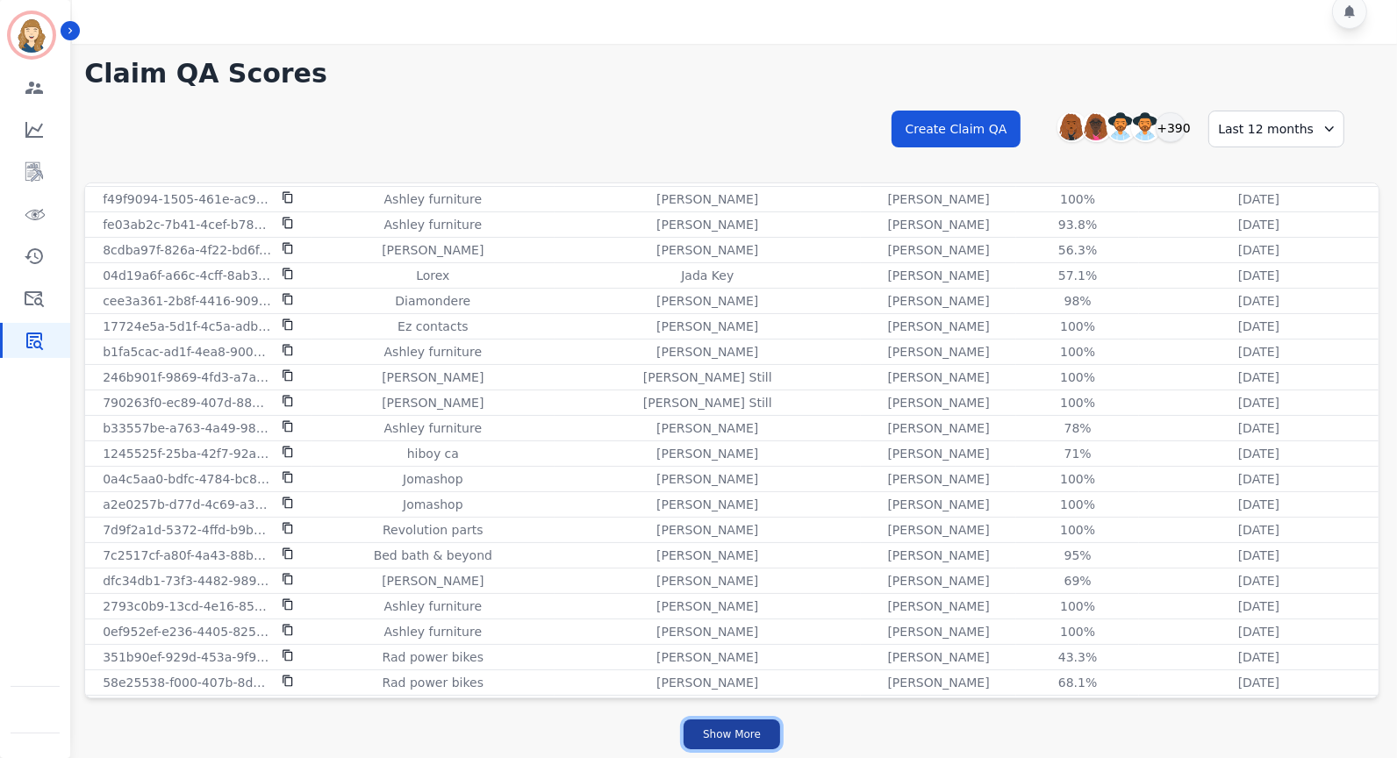
click at [753, 737] on button "Show More" at bounding box center [732, 735] width 97 height 30
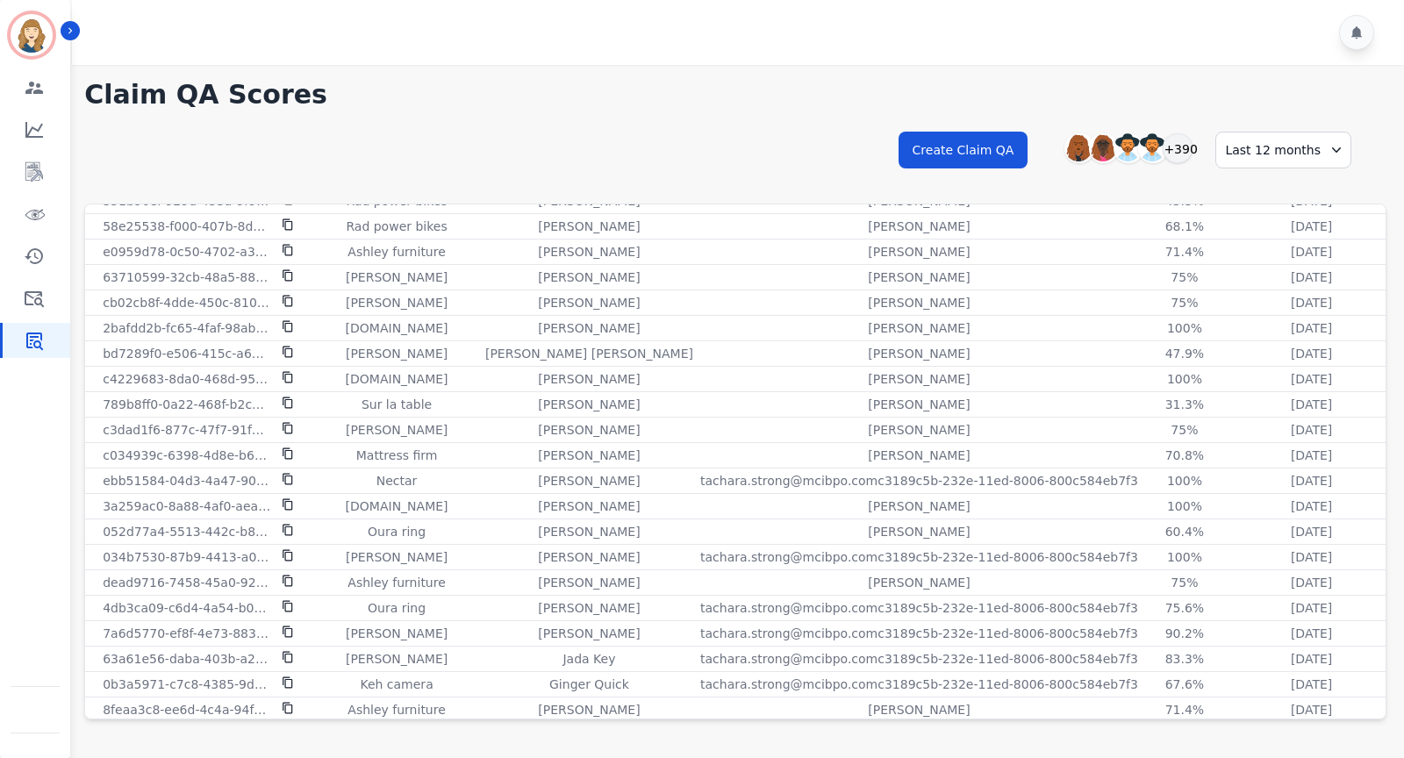
scroll to position [4943, 0]
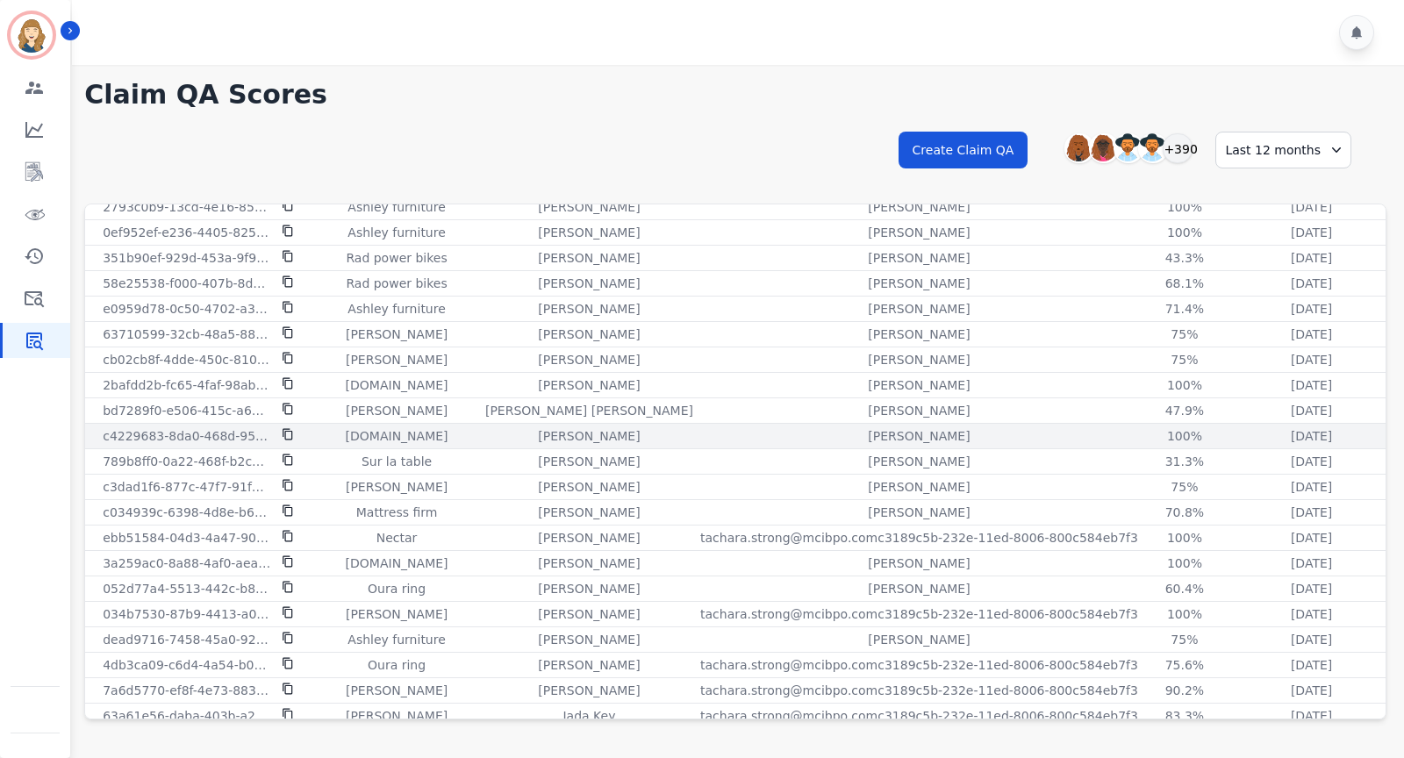
click at [549, 427] on p "[PERSON_NAME]" at bounding box center [589, 436] width 102 height 18
click at [1160, 427] on div "100%" at bounding box center [1184, 436] width 79 height 18
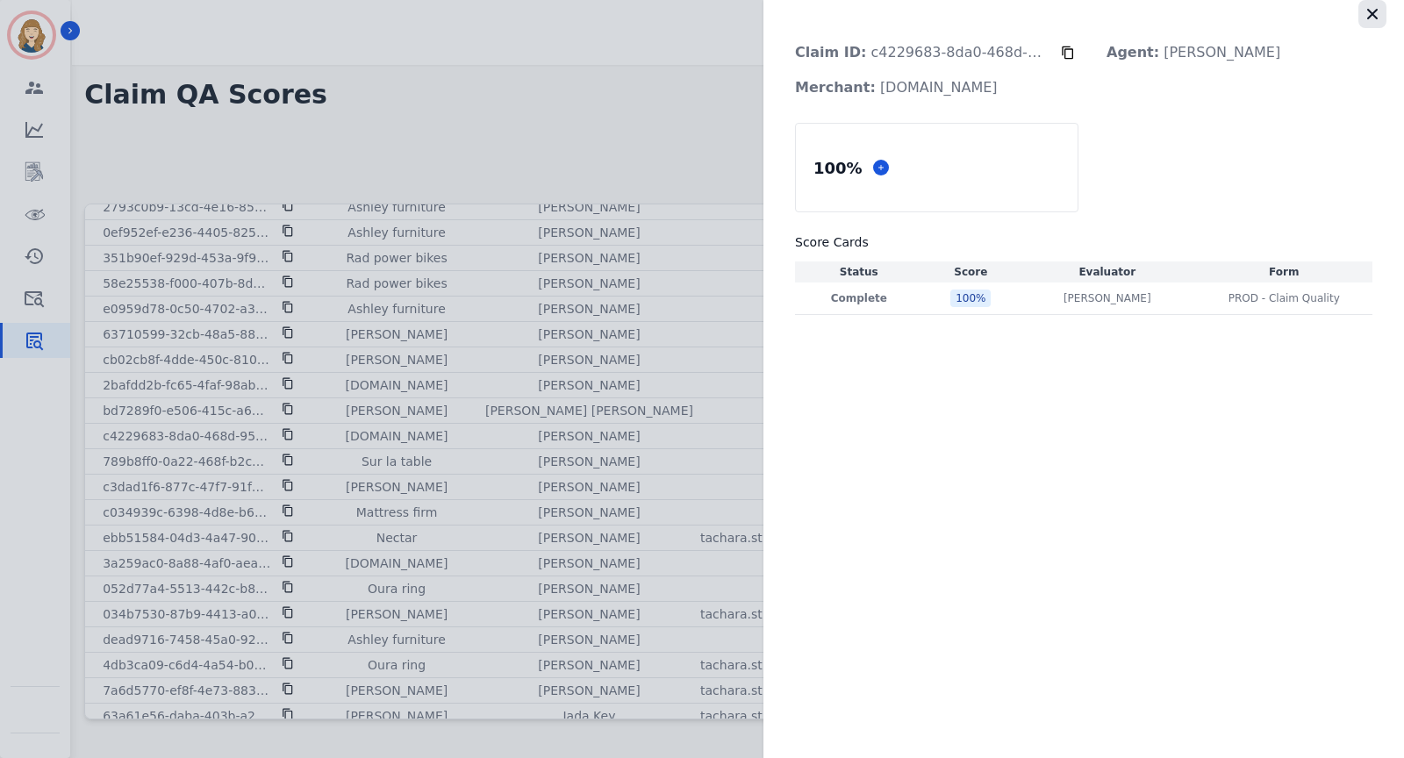
click at [1380, 11] on icon "button" at bounding box center [1373, 14] width 18 height 18
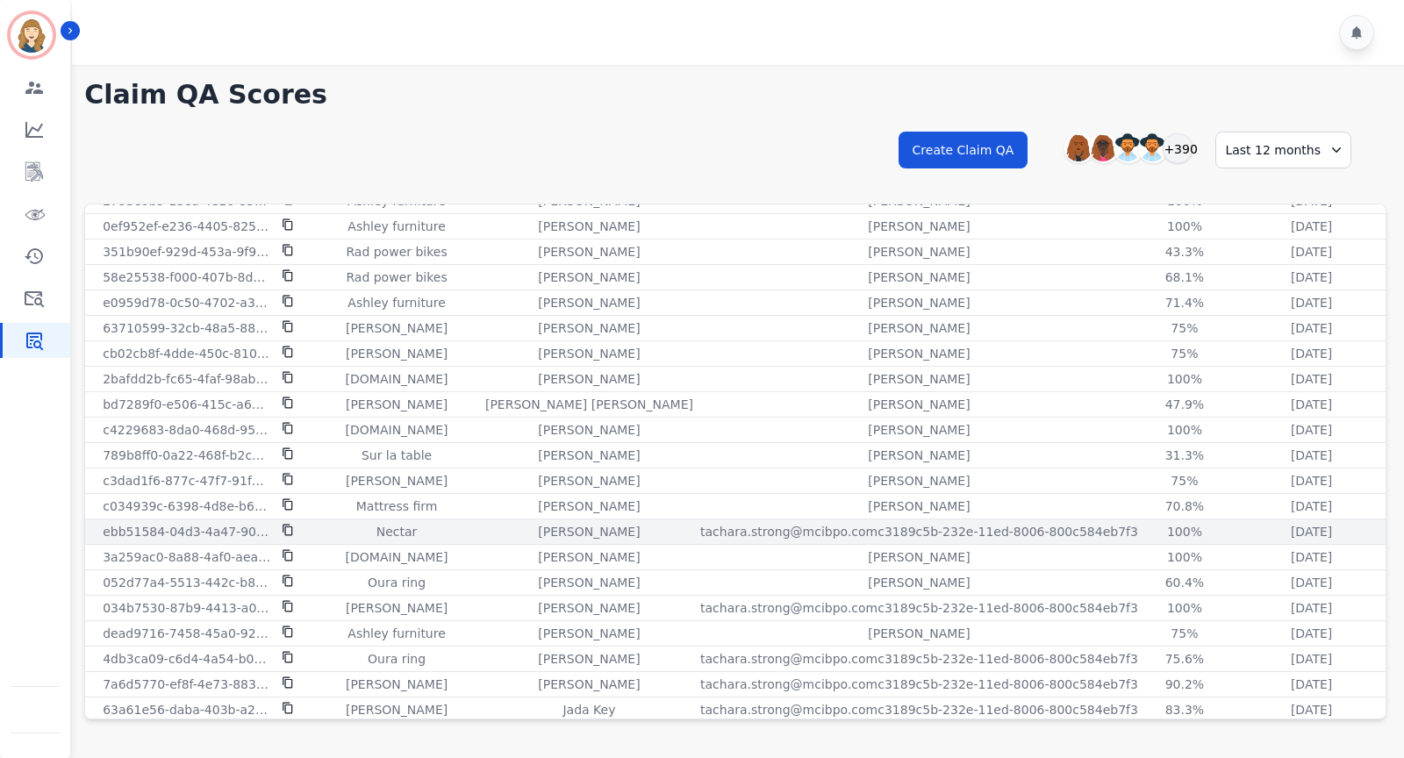
scroll to position [4836, 0]
